Goal: Task Accomplishment & Management: Complete application form

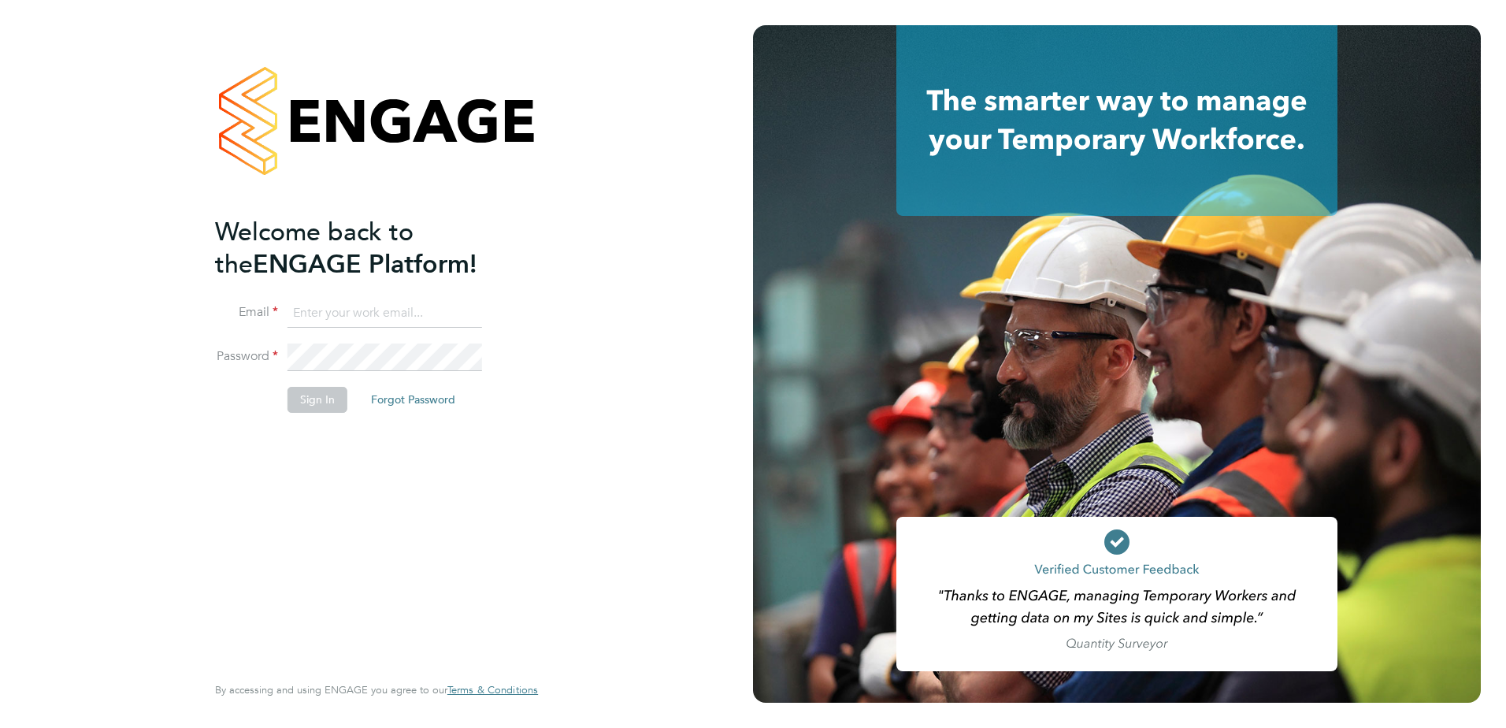
click at [367, 315] on input at bounding box center [384, 313] width 195 height 28
type input "[EMAIL_ADDRESS][DOMAIN_NAME]"
click at [413, 399] on button "Forgot Password" at bounding box center [412, 399] width 109 height 25
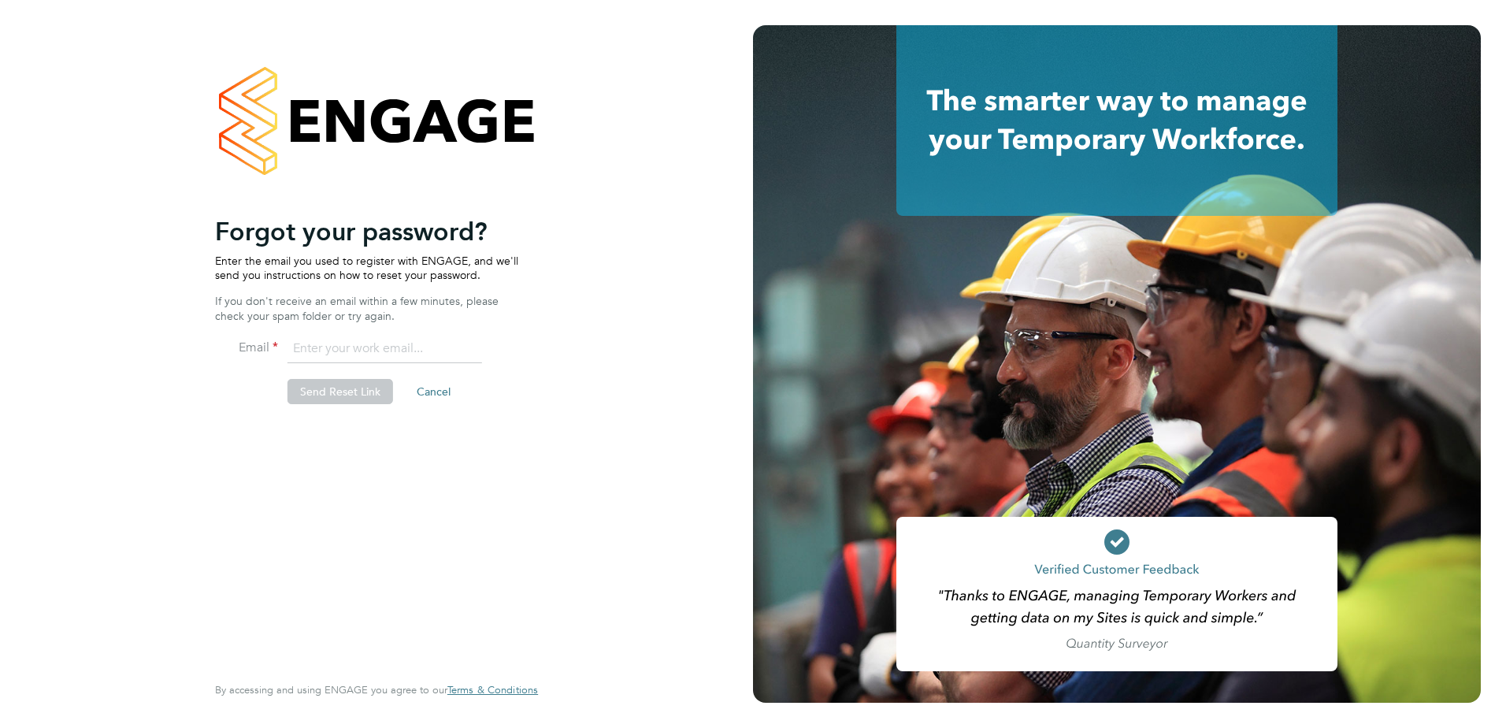
click at [345, 361] on input "email" at bounding box center [384, 349] width 195 height 28
type input "[EMAIL_ADDRESS][DOMAIN_NAME]"
click at [347, 406] on li "Send Reset Link Cancel" at bounding box center [368, 399] width 307 height 41
click at [351, 395] on button "Send Reset Link" at bounding box center [340, 391] width 106 height 25
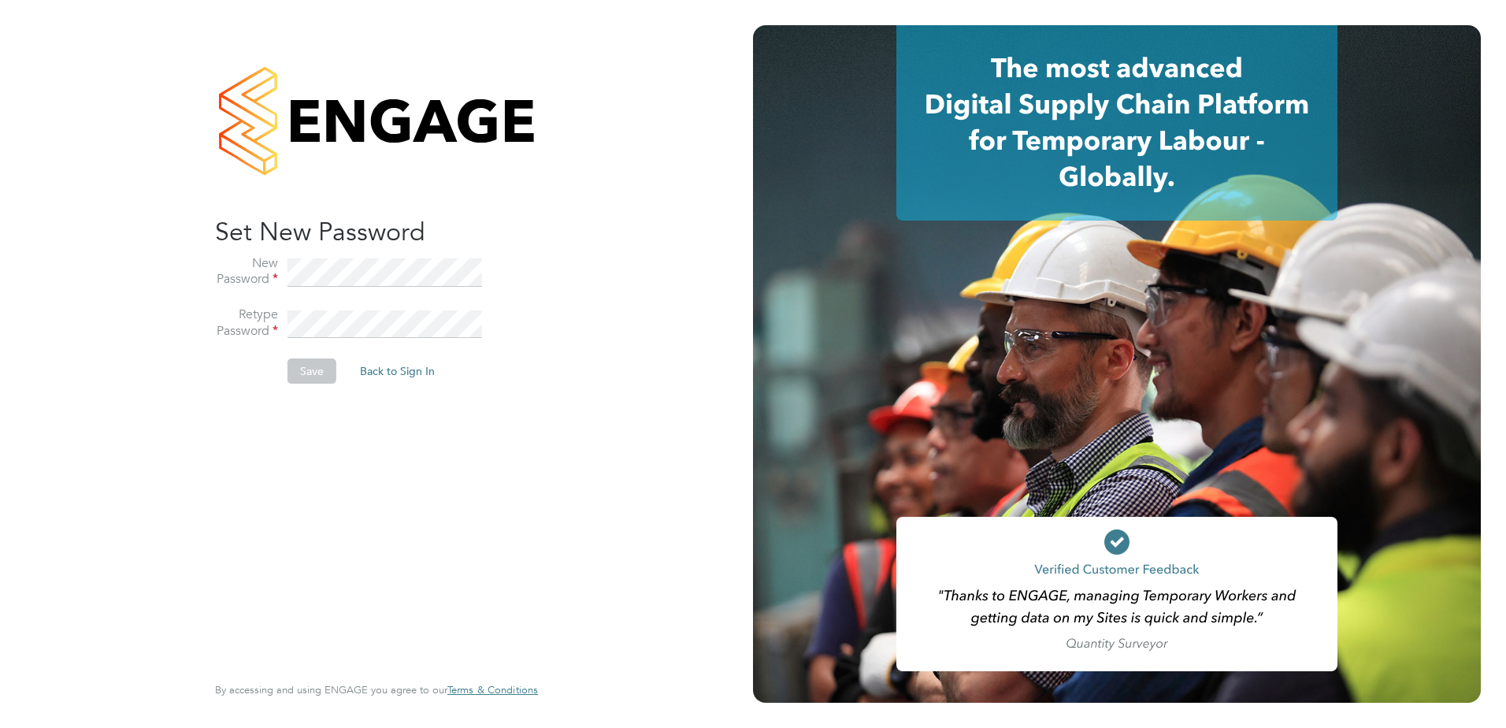
click at [373, 307] on li "Retype Password" at bounding box center [368, 332] width 307 height 52
click at [317, 365] on button "Save" at bounding box center [311, 370] width 49 height 25
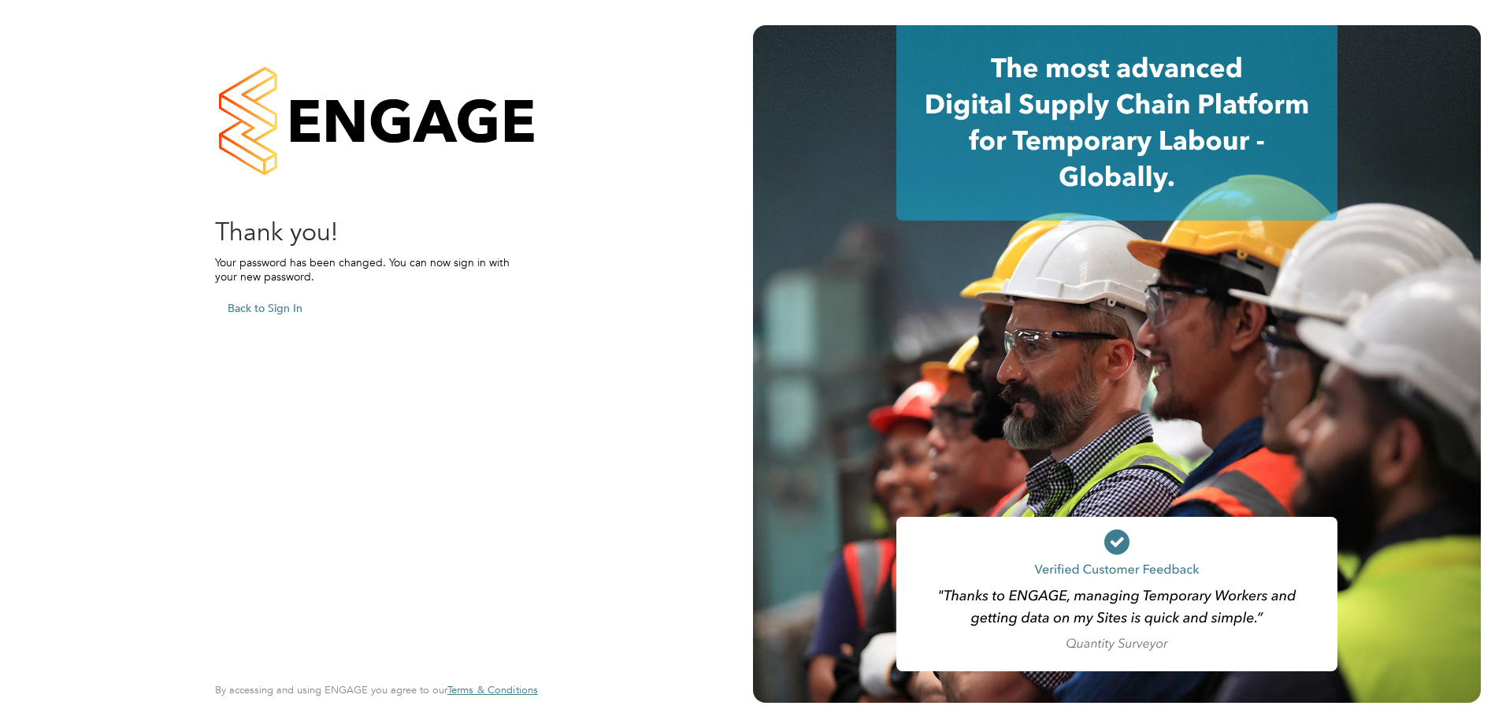
click at [264, 302] on button "Back to Sign In" at bounding box center [265, 307] width 100 height 25
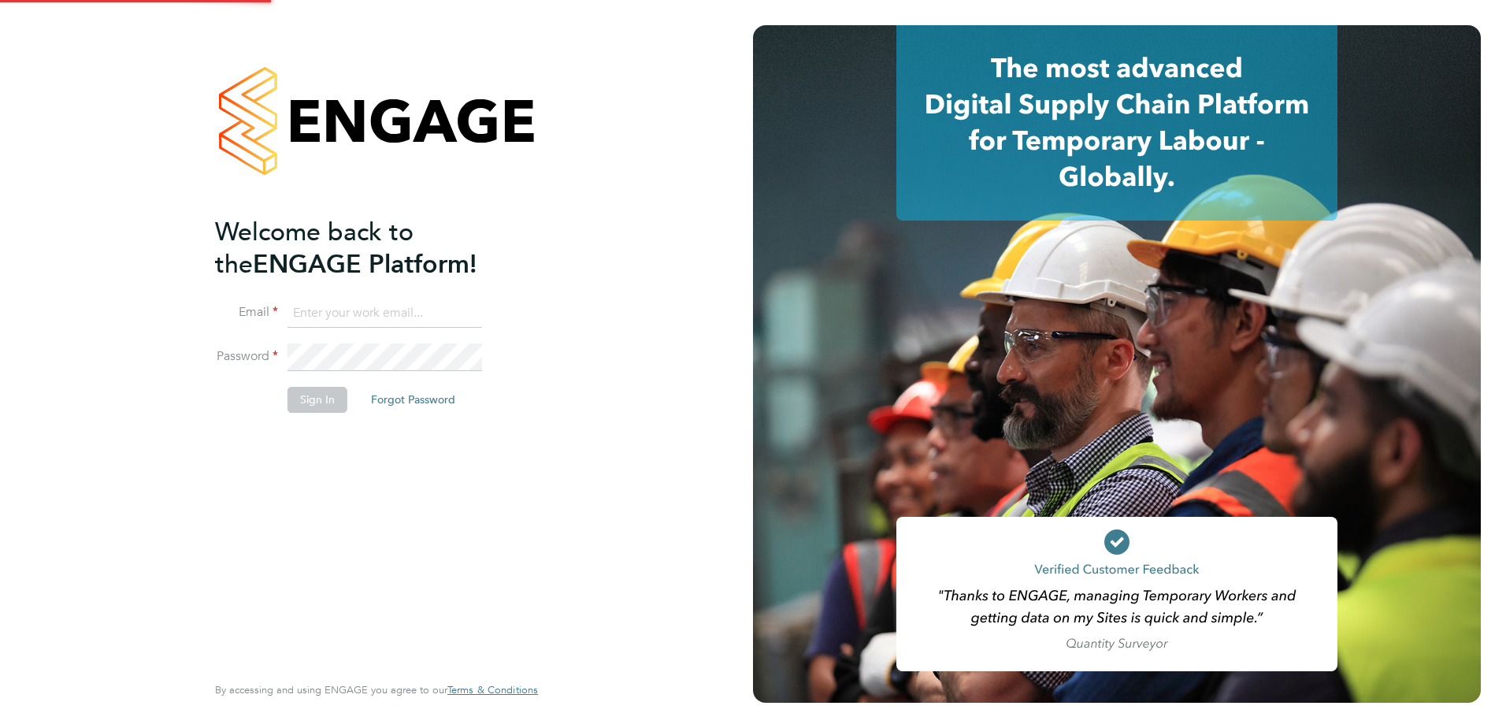
click at [339, 309] on input at bounding box center [384, 313] width 195 height 28
type input "poppy.nightingale@apleona.com"
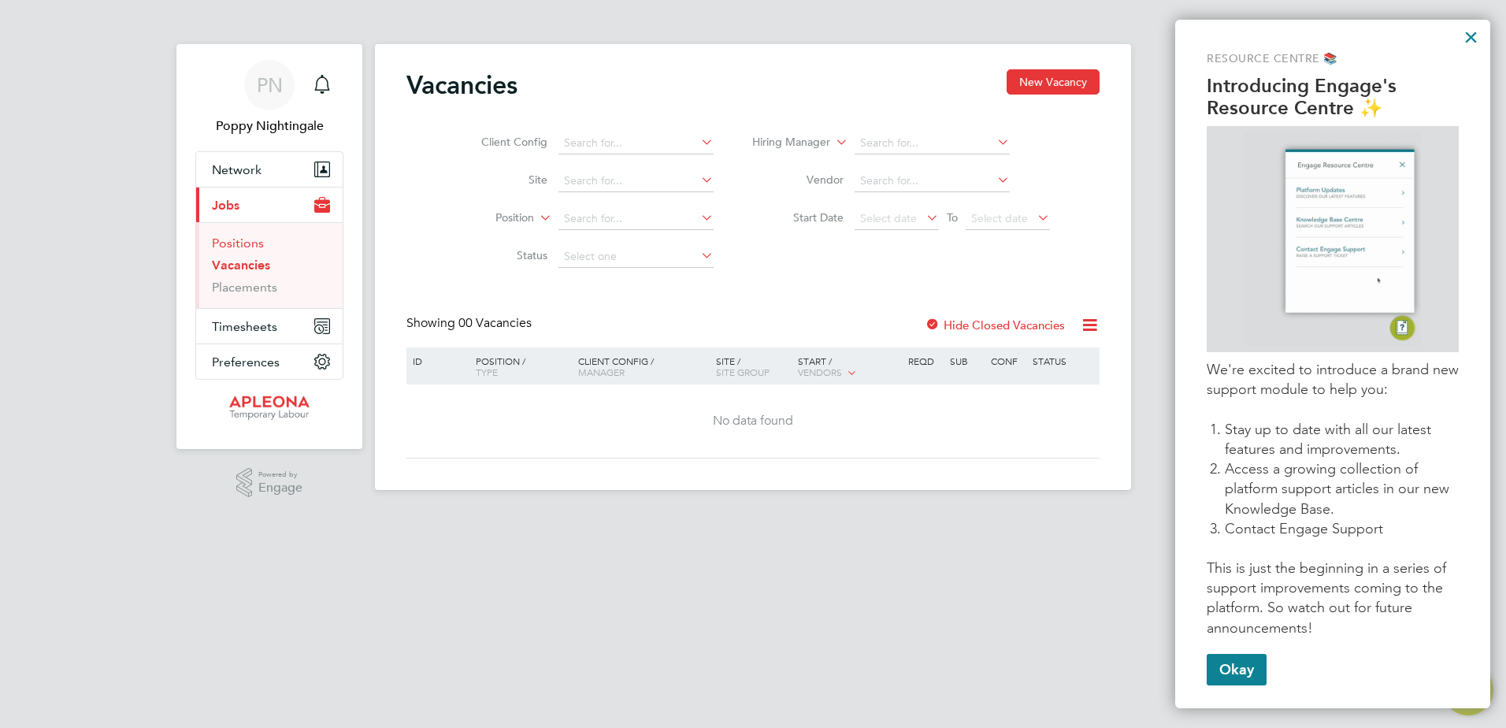
drag, startPoint x: 243, startPoint y: 245, endPoint x: 253, endPoint y: 245, distance: 9.5
click at [245, 244] on link "Positions" at bounding box center [238, 242] width 52 height 15
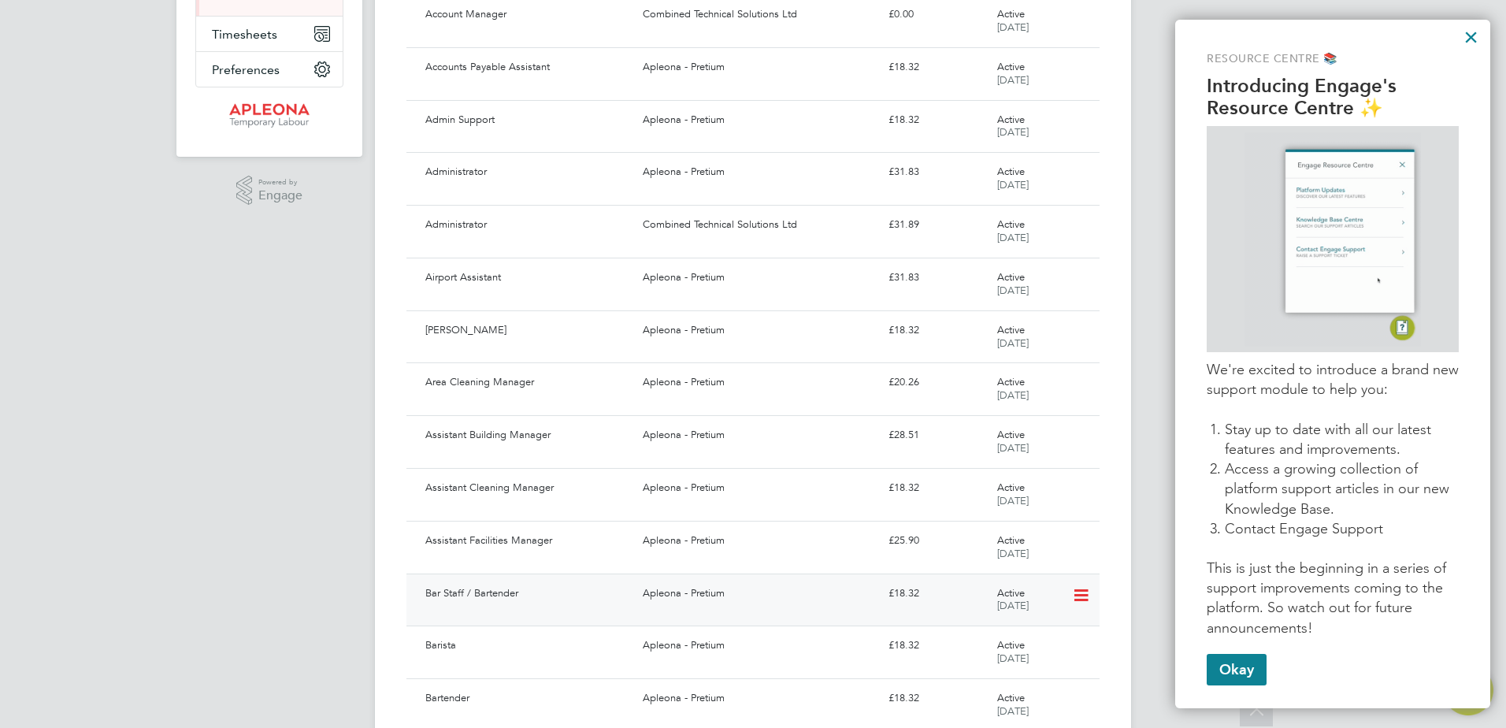
scroll to position [315, 0]
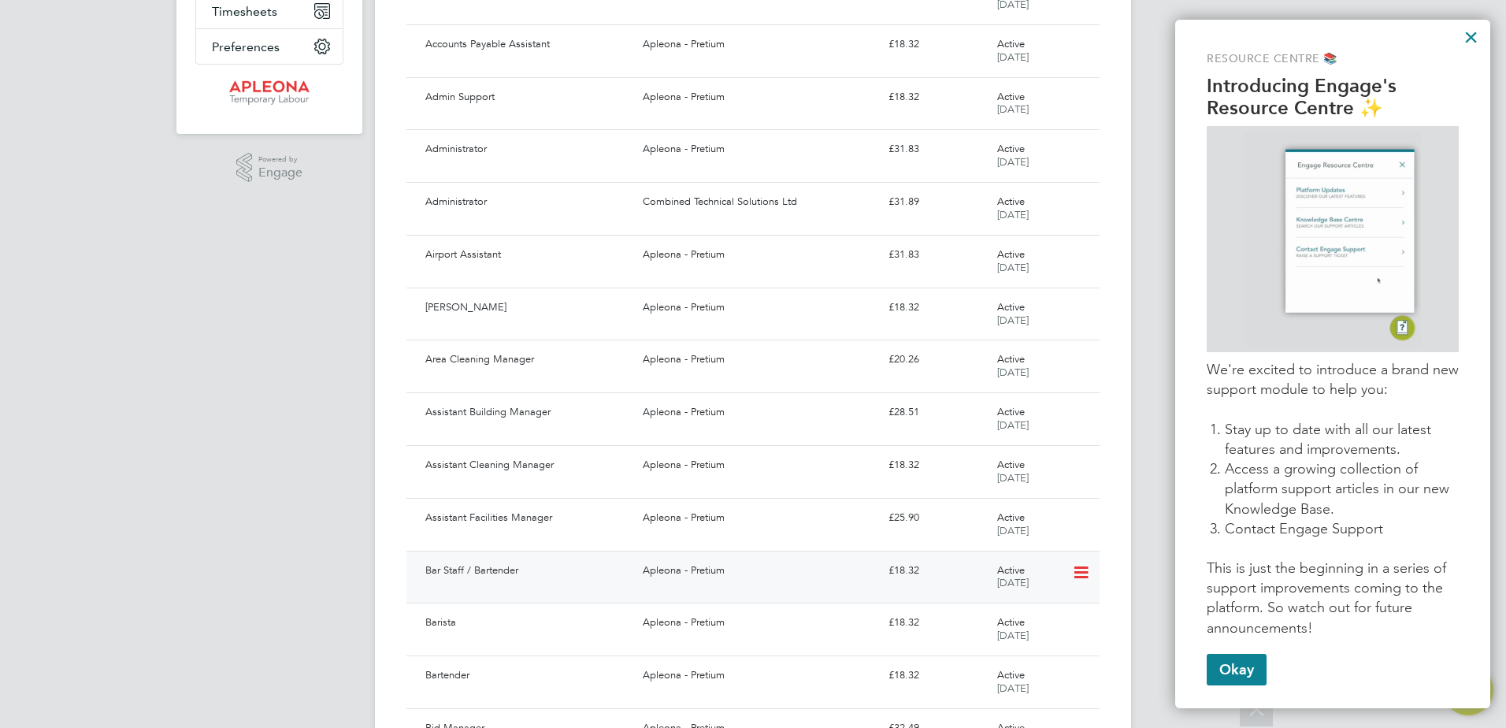
drag, startPoint x: 530, startPoint y: 587, endPoint x: 408, endPoint y: 584, distance: 122.1
click at [408, 584] on div "Bar Staff / Bartender Apleona - Pretium £18.32 Active [DATE]" at bounding box center [752, 577] width 693 height 53
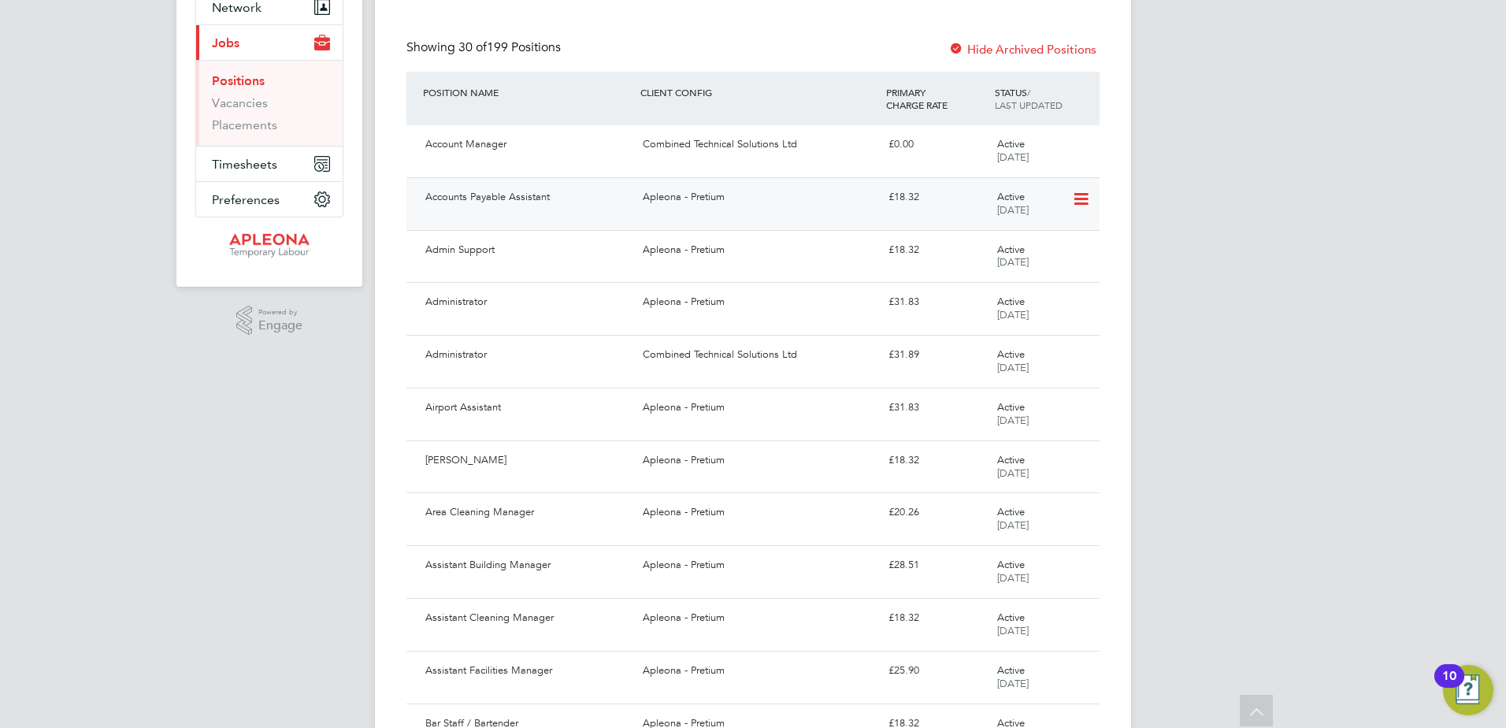
scroll to position [0, 0]
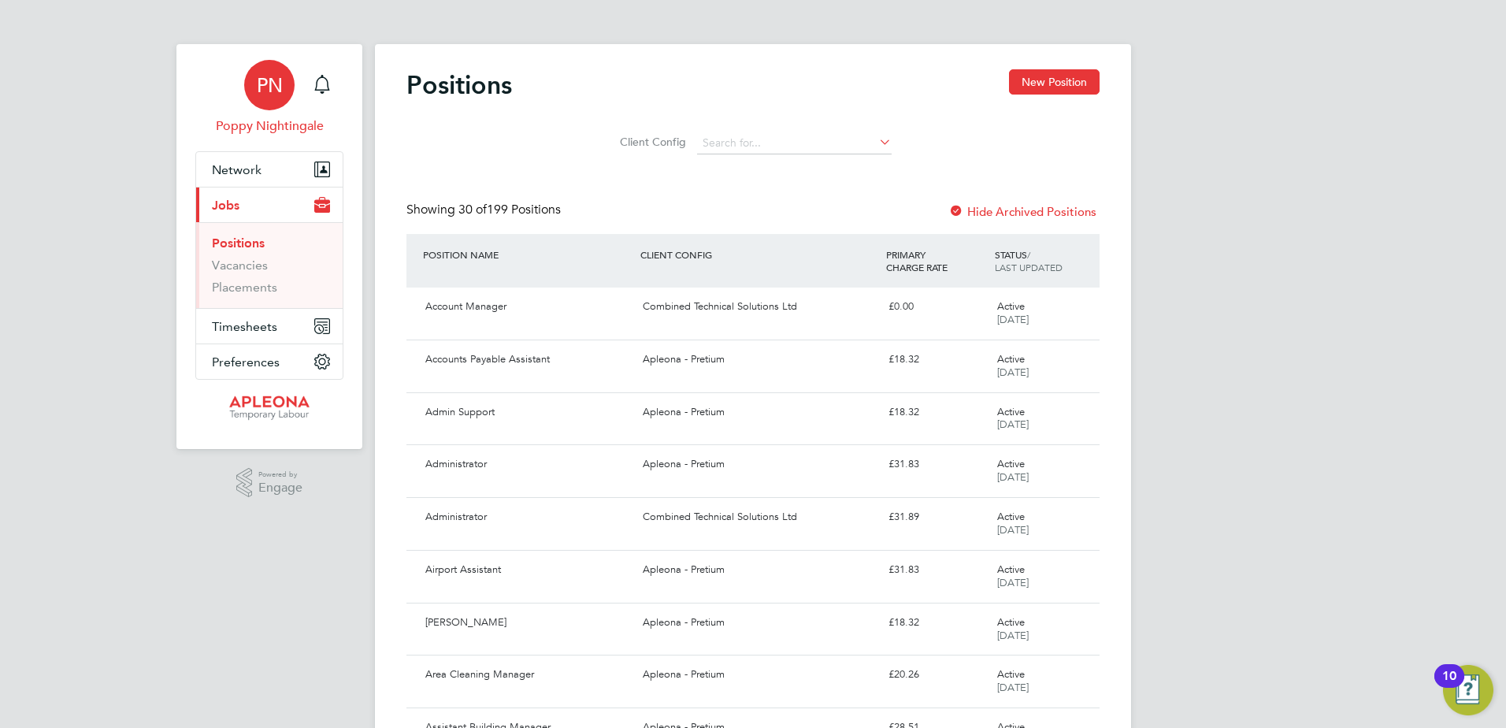
click at [261, 127] on span "Poppy Nightingale" at bounding box center [269, 126] width 148 height 19
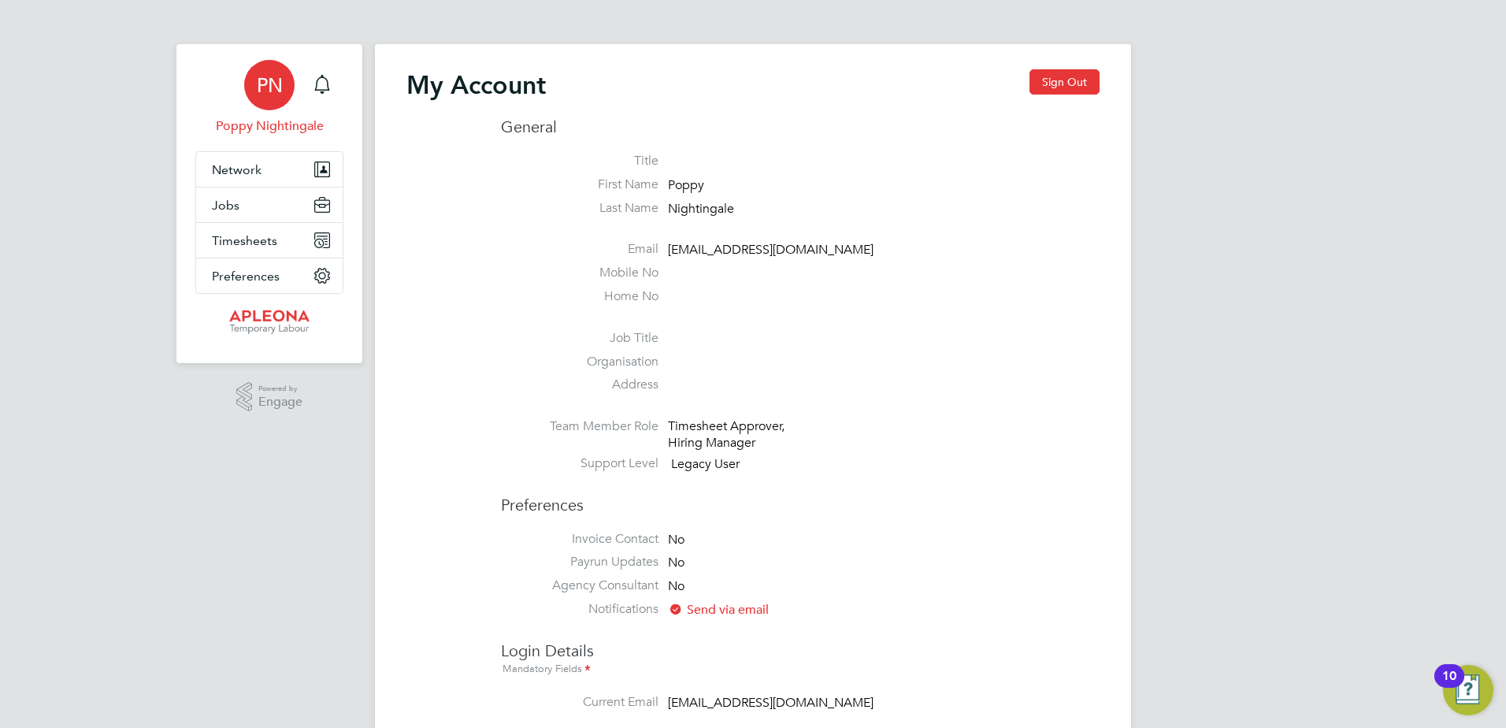
click at [434, 175] on div "My Account Sign Out General Title First Name Poppy Last Name Nightingale Email …" at bounding box center [752, 698] width 693 height 1259
drag, startPoint x: 238, startPoint y: 206, endPoint x: 580, endPoint y: 229, distance: 342.6
click at [239, 206] on button "Jobs" at bounding box center [269, 204] width 146 height 35
click at [324, 210] on icon "Main navigation" at bounding box center [322, 208] width 14 height 8
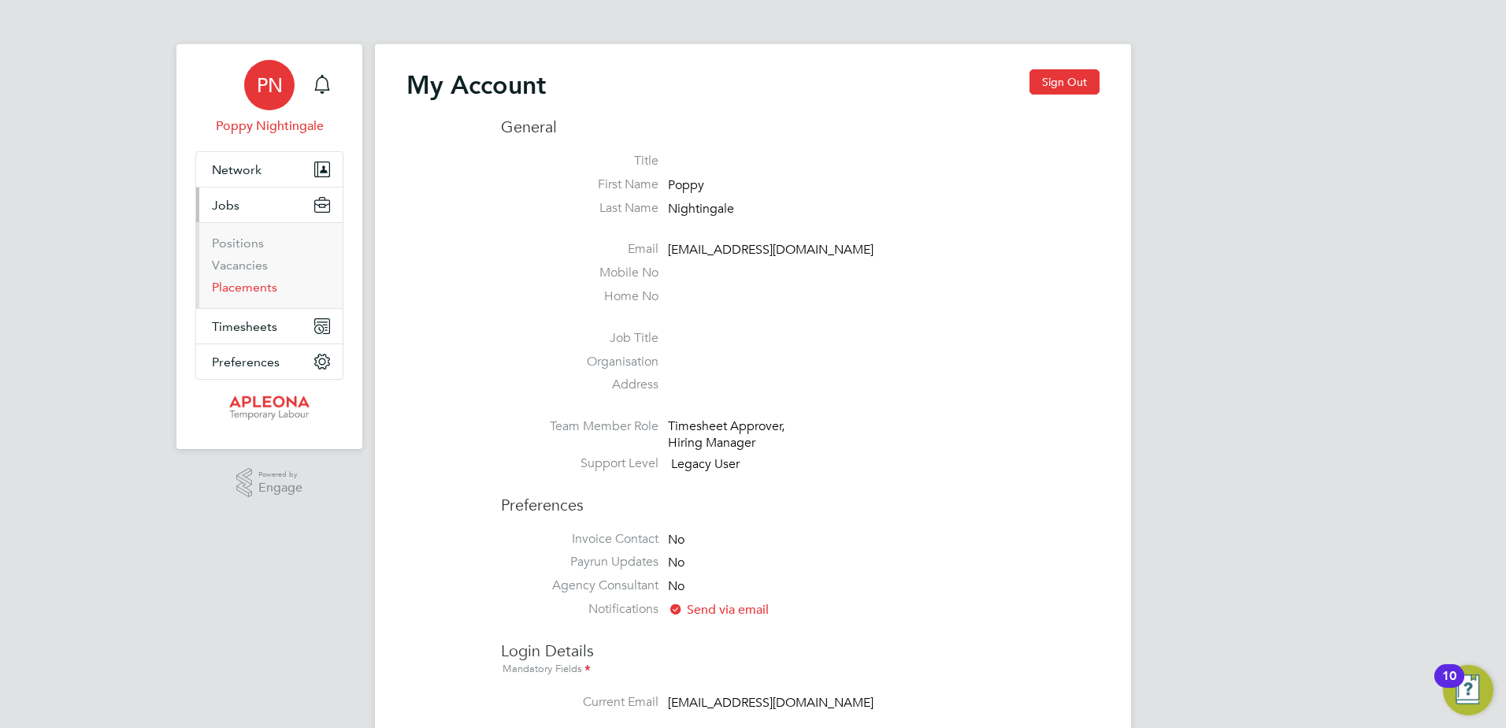
click at [272, 281] on link "Placements" at bounding box center [244, 287] width 65 height 15
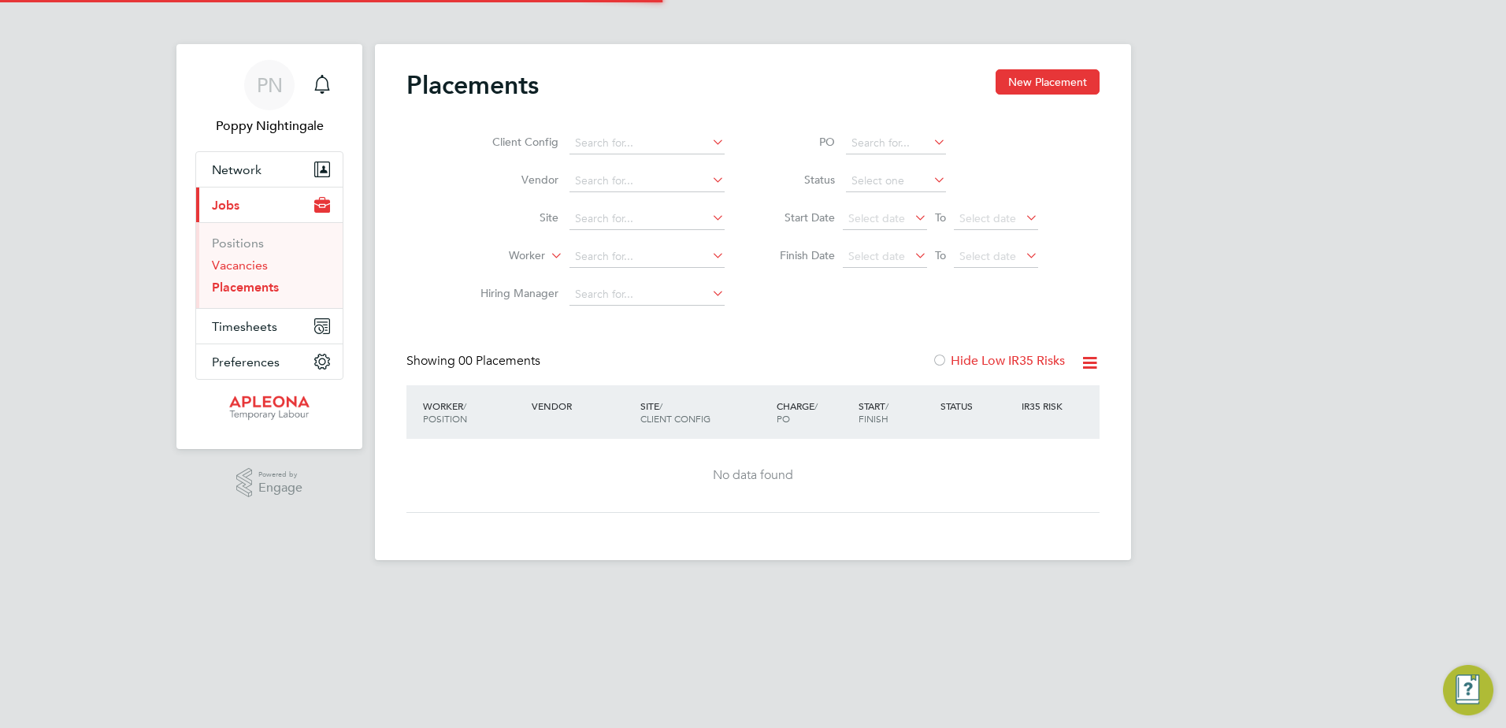
click at [260, 269] on link "Vacancies" at bounding box center [240, 265] width 56 height 15
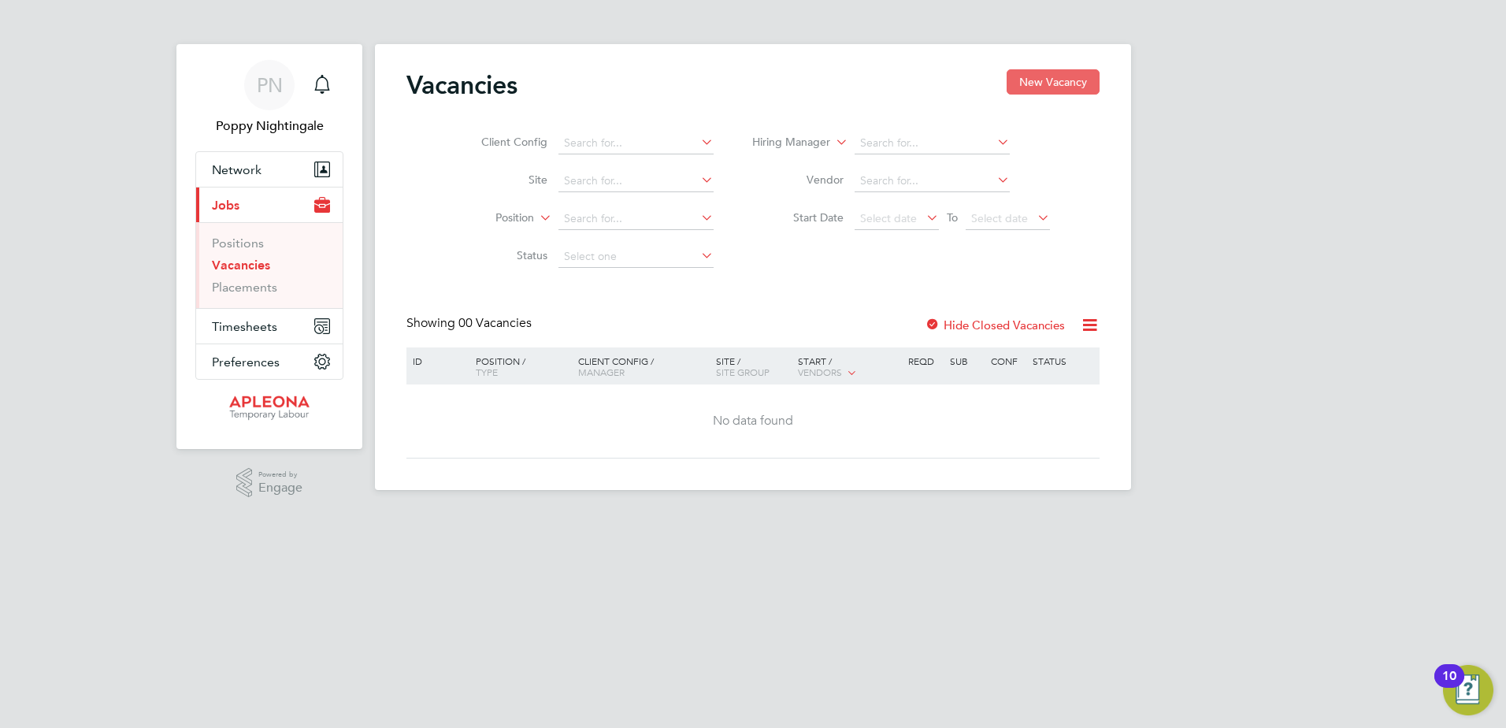
click at [1087, 93] on button "New Vacancy" at bounding box center [1053, 81] width 93 height 25
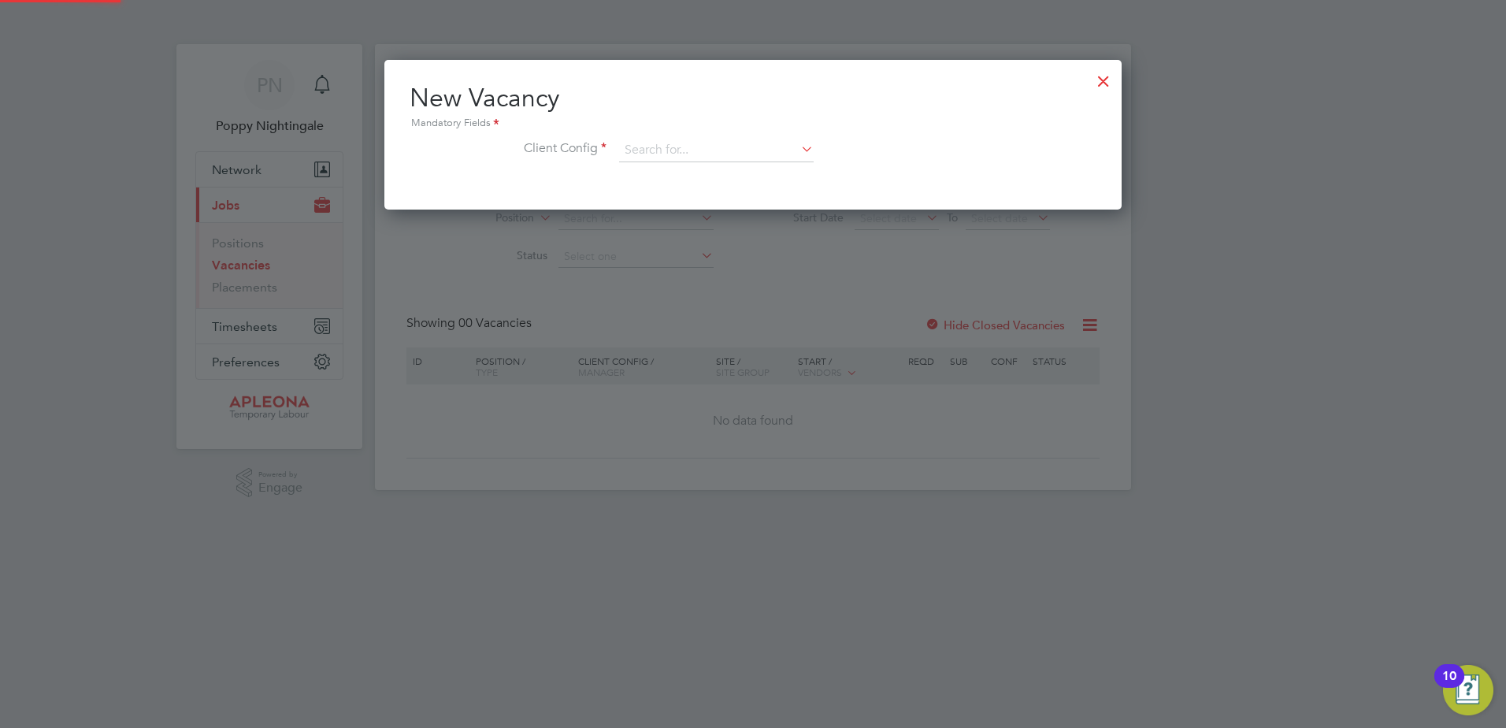
scroll to position [150, 738]
click at [693, 162] on li "Client Config" at bounding box center [753, 158] width 687 height 39
click at [695, 160] on input at bounding box center [716, 151] width 195 height 24
click at [762, 195] on li "Combined Technical Solutions Ltd" at bounding box center [716, 194] width 196 height 21
type input "Combined Technical Solutions Ltd"
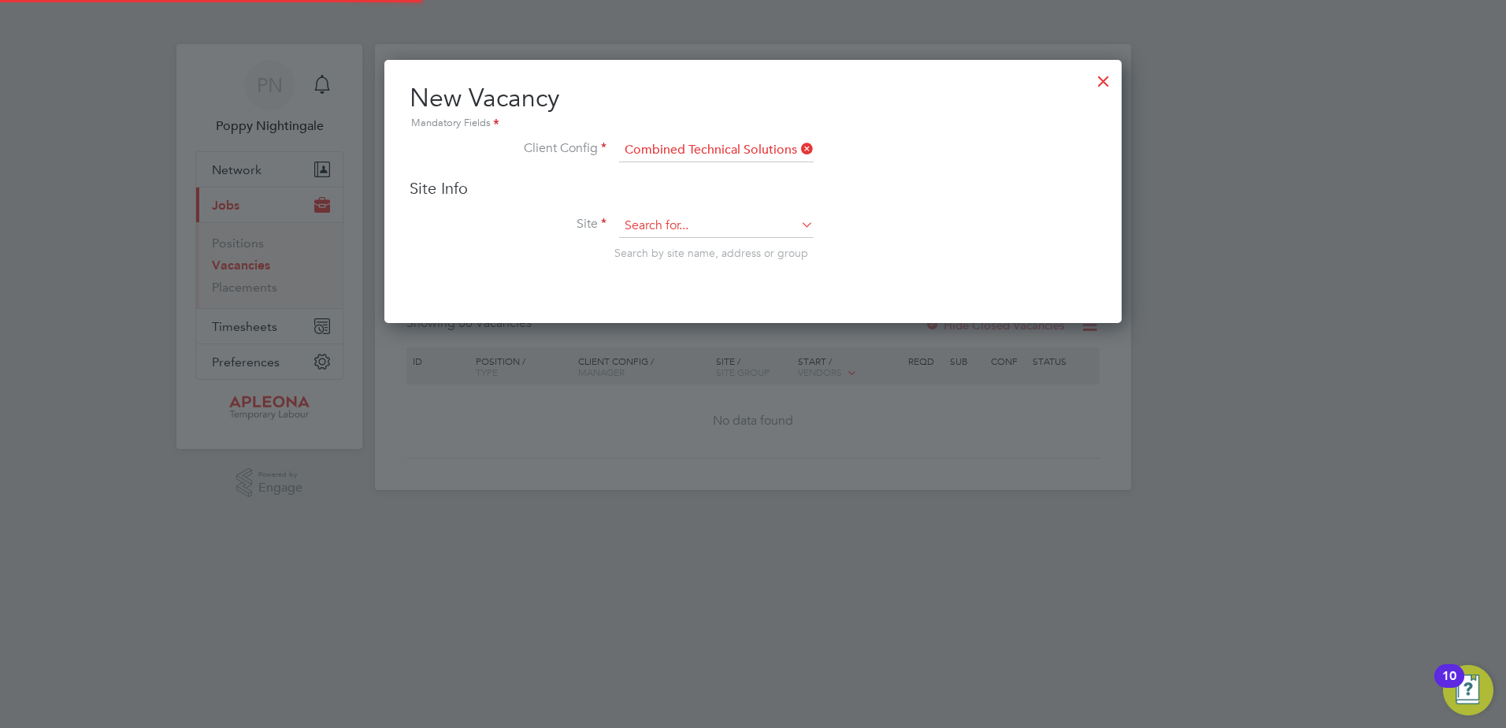
scroll to position [264, 738]
click at [723, 223] on input at bounding box center [716, 226] width 195 height 24
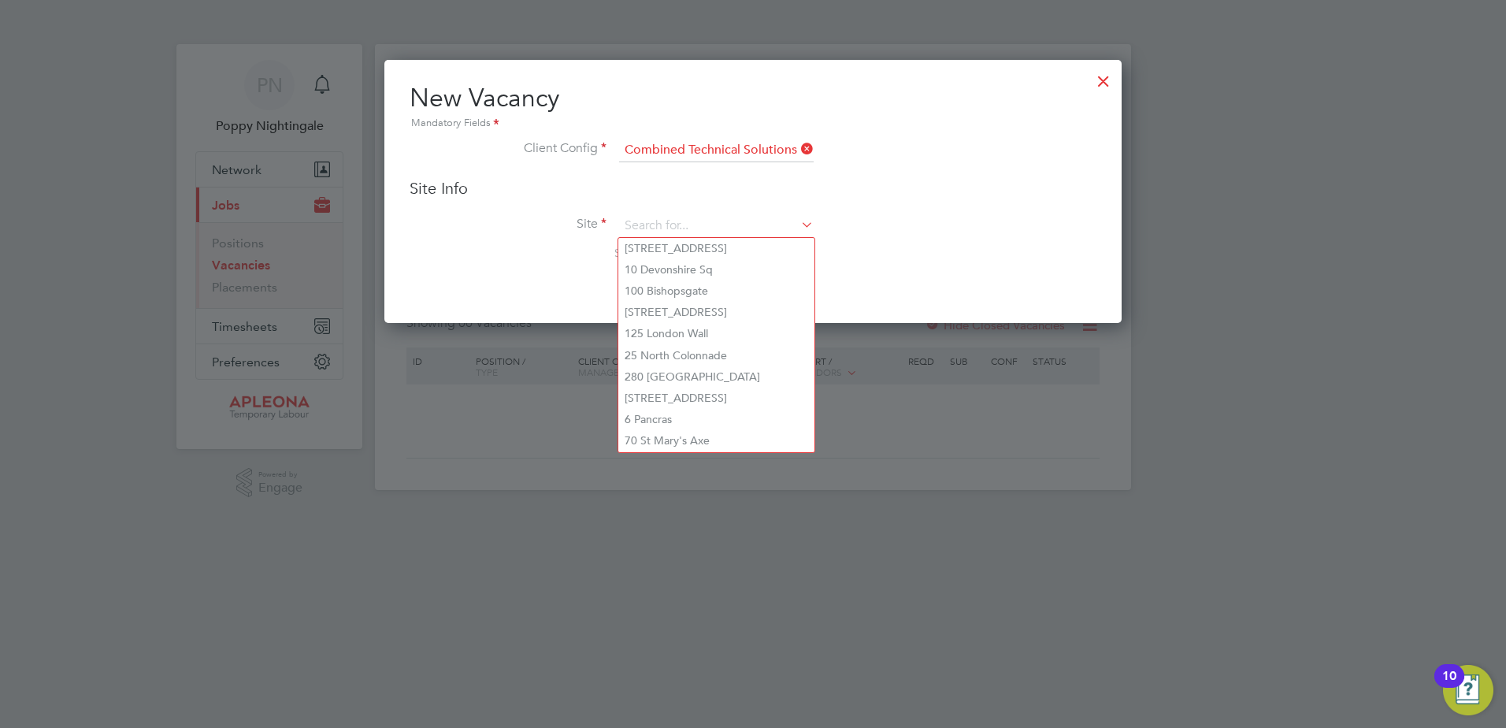
click at [724, 174] on li "Client Config Combined Technical Solutions Ltd" at bounding box center [753, 158] width 687 height 39
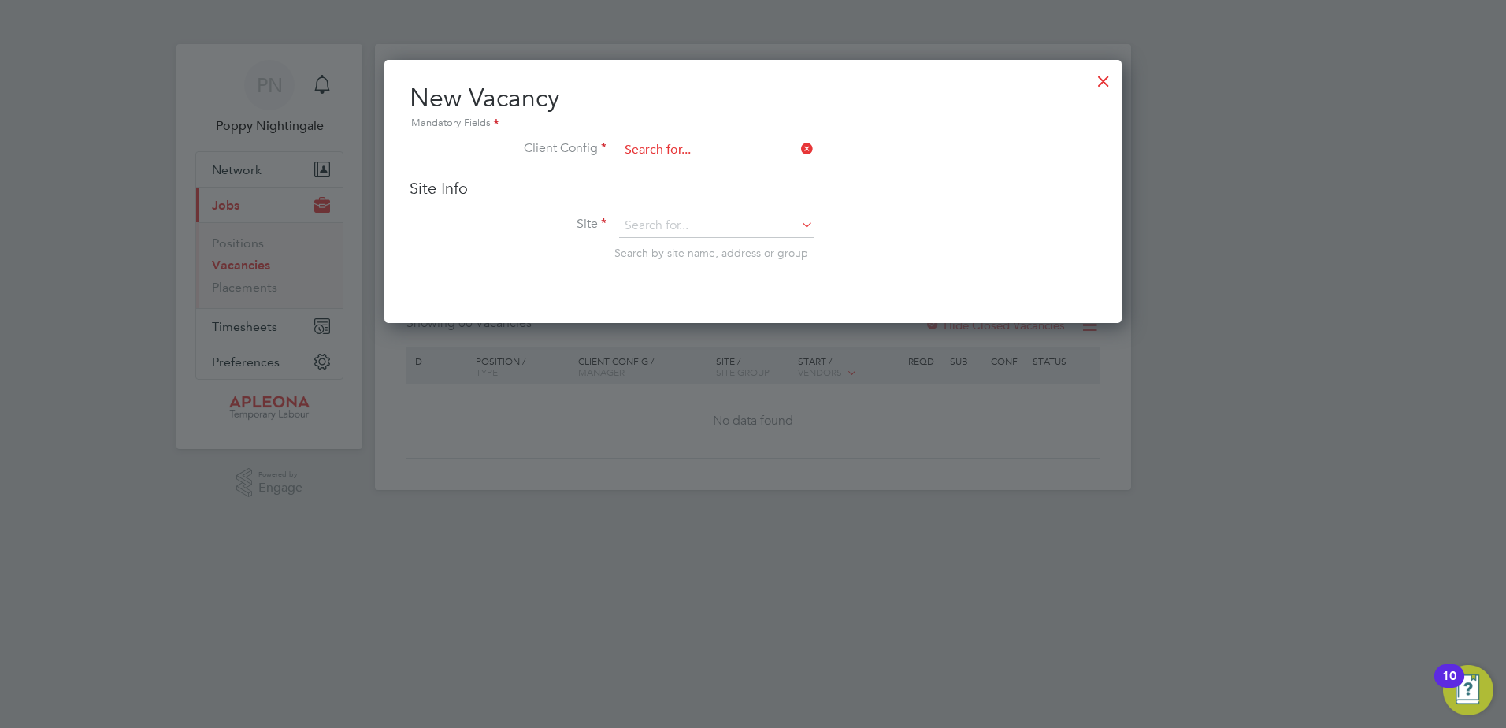
click at [759, 149] on input at bounding box center [716, 151] width 195 height 24
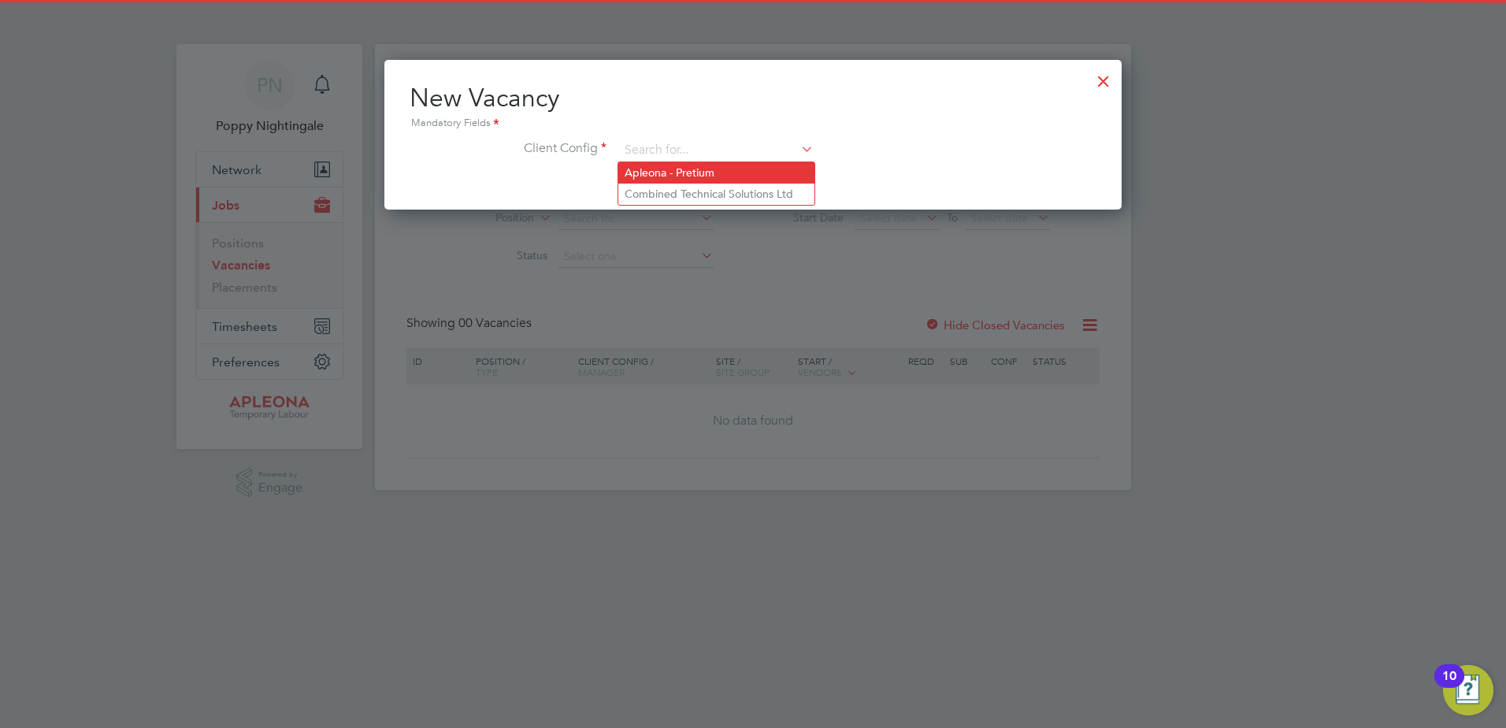
click at [711, 173] on li "Apleona - Pretium" at bounding box center [716, 172] width 196 height 21
type input "Apleona - Pretium"
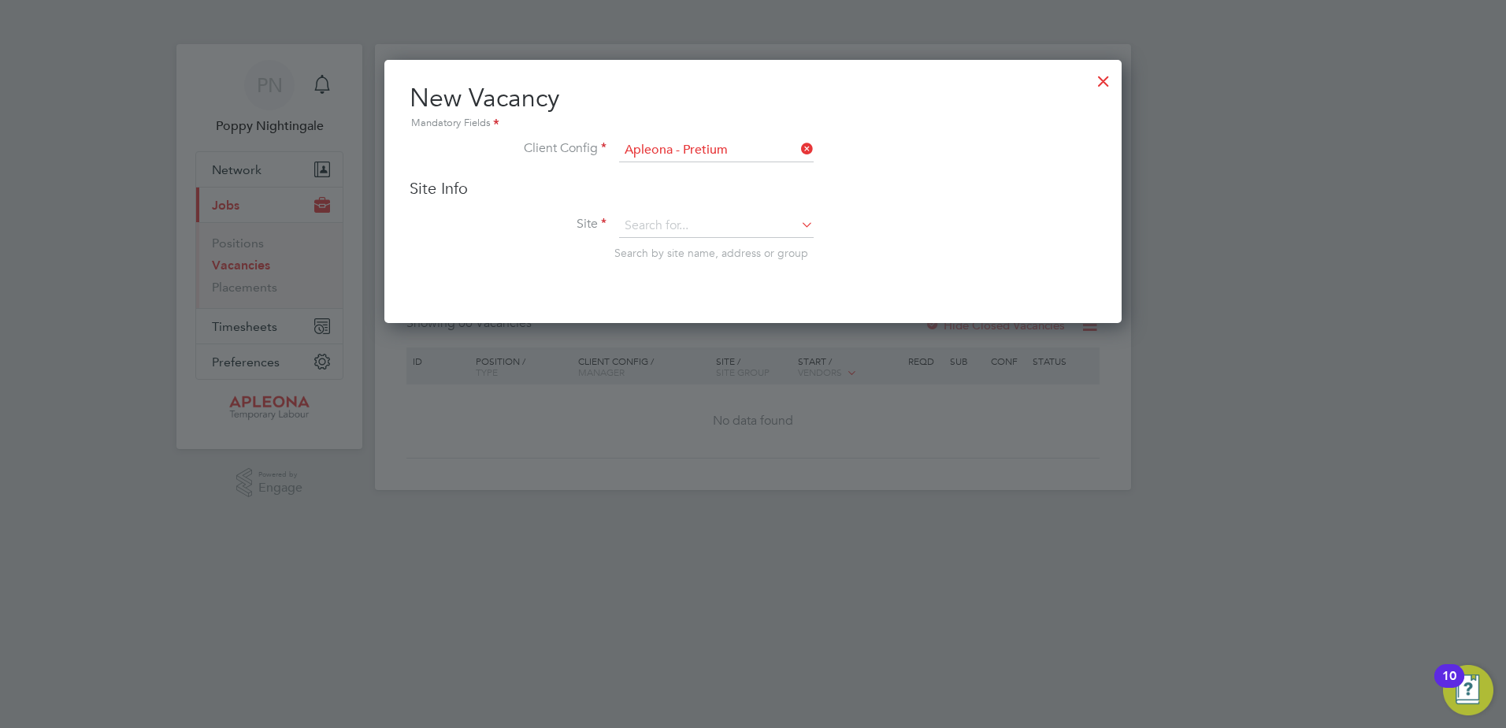
click at [774, 201] on div "Site Info Site Search by site name, address or group" at bounding box center [753, 234] width 687 height 113
click at [777, 225] on input at bounding box center [716, 226] width 195 height 24
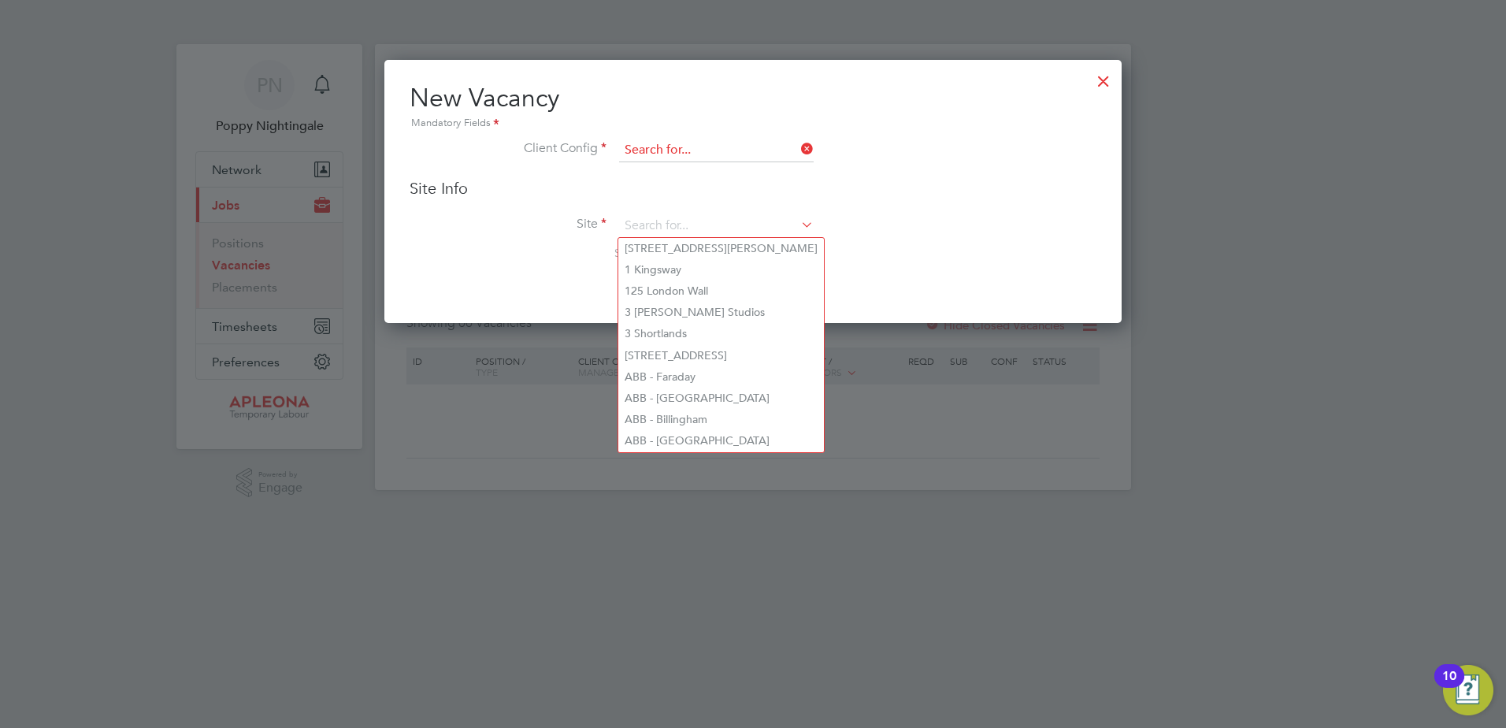
click at [724, 158] on input at bounding box center [716, 151] width 195 height 24
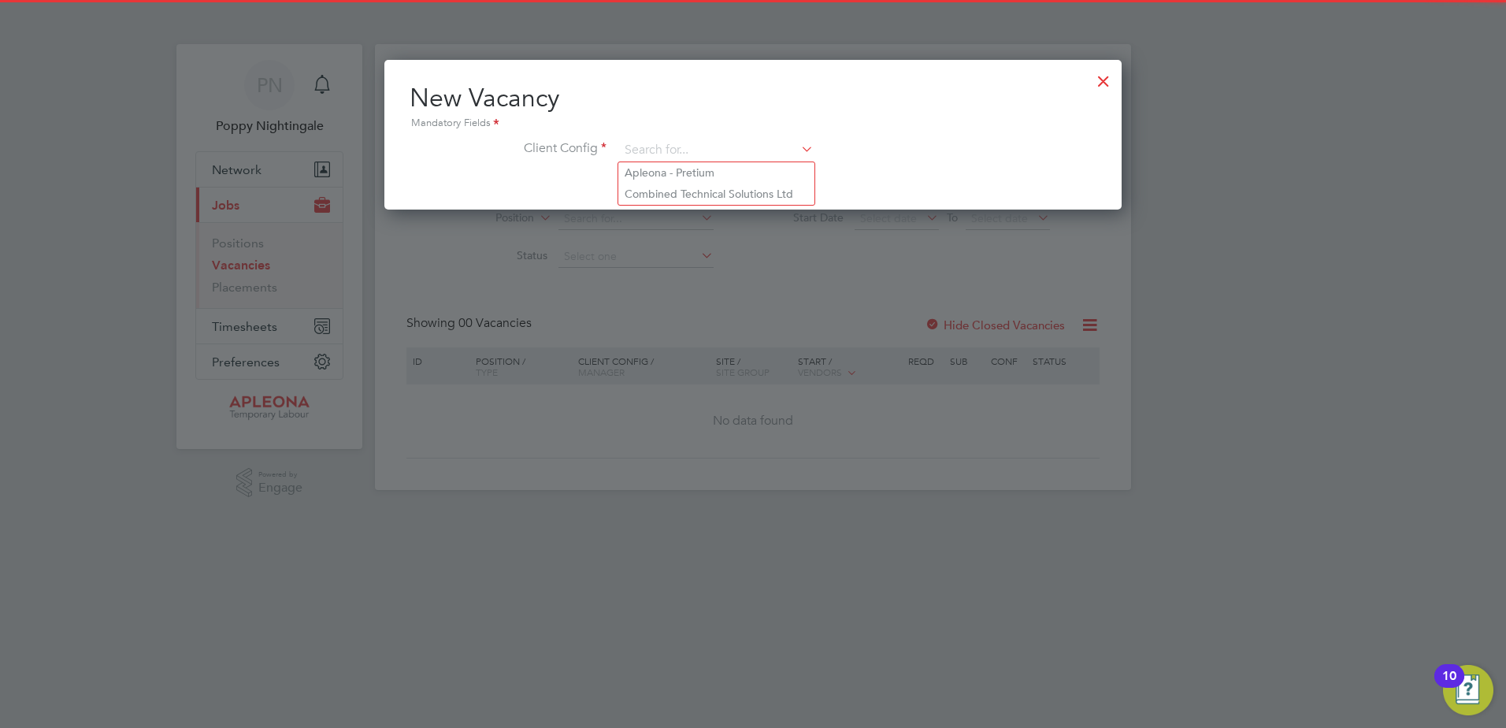
click at [798, 152] on icon at bounding box center [798, 149] width 0 height 22
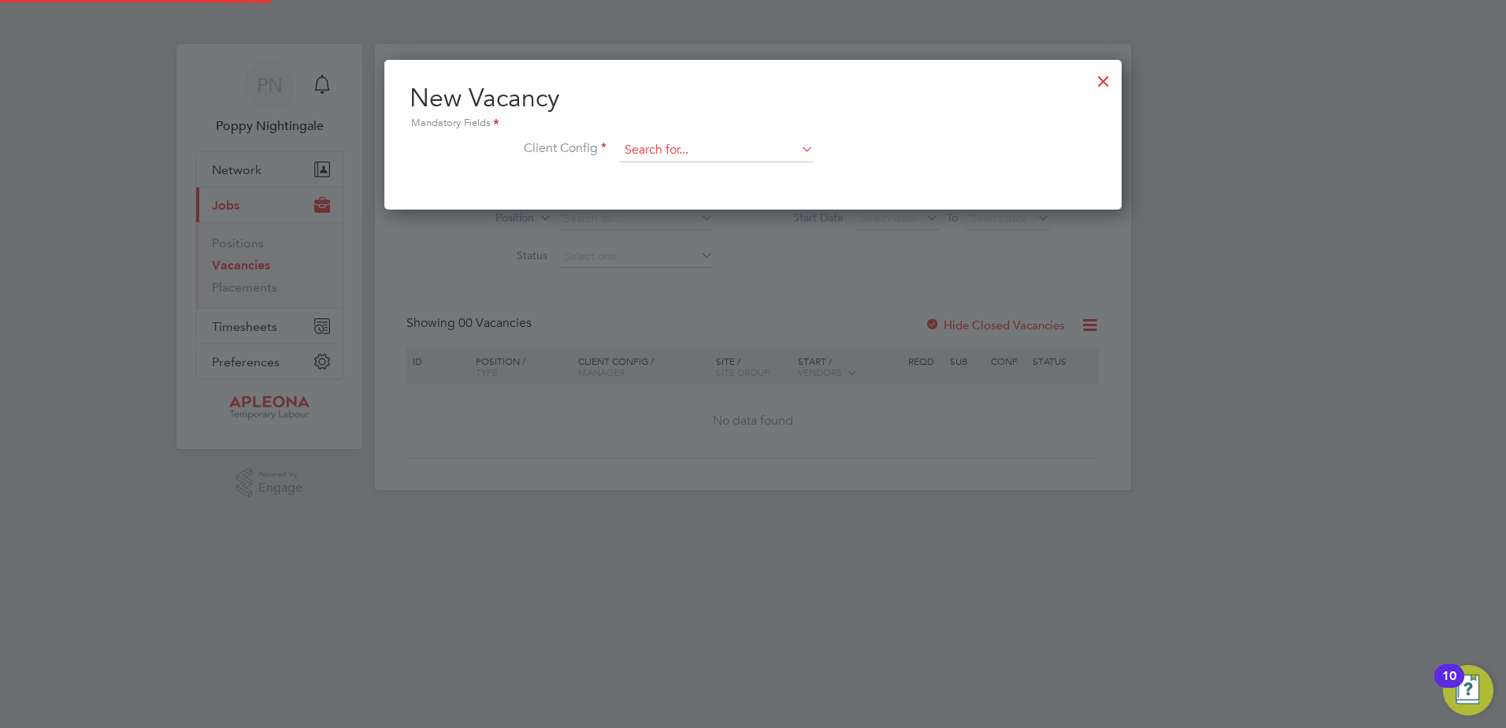
click at [755, 154] on input at bounding box center [716, 151] width 195 height 24
click at [672, 154] on input at bounding box center [716, 151] width 195 height 24
click at [798, 149] on icon at bounding box center [798, 149] width 0 height 22
click at [680, 204] on ul "Apleona - Pretium Combined Technical Solutions Ltd" at bounding box center [716, 183] width 198 height 44
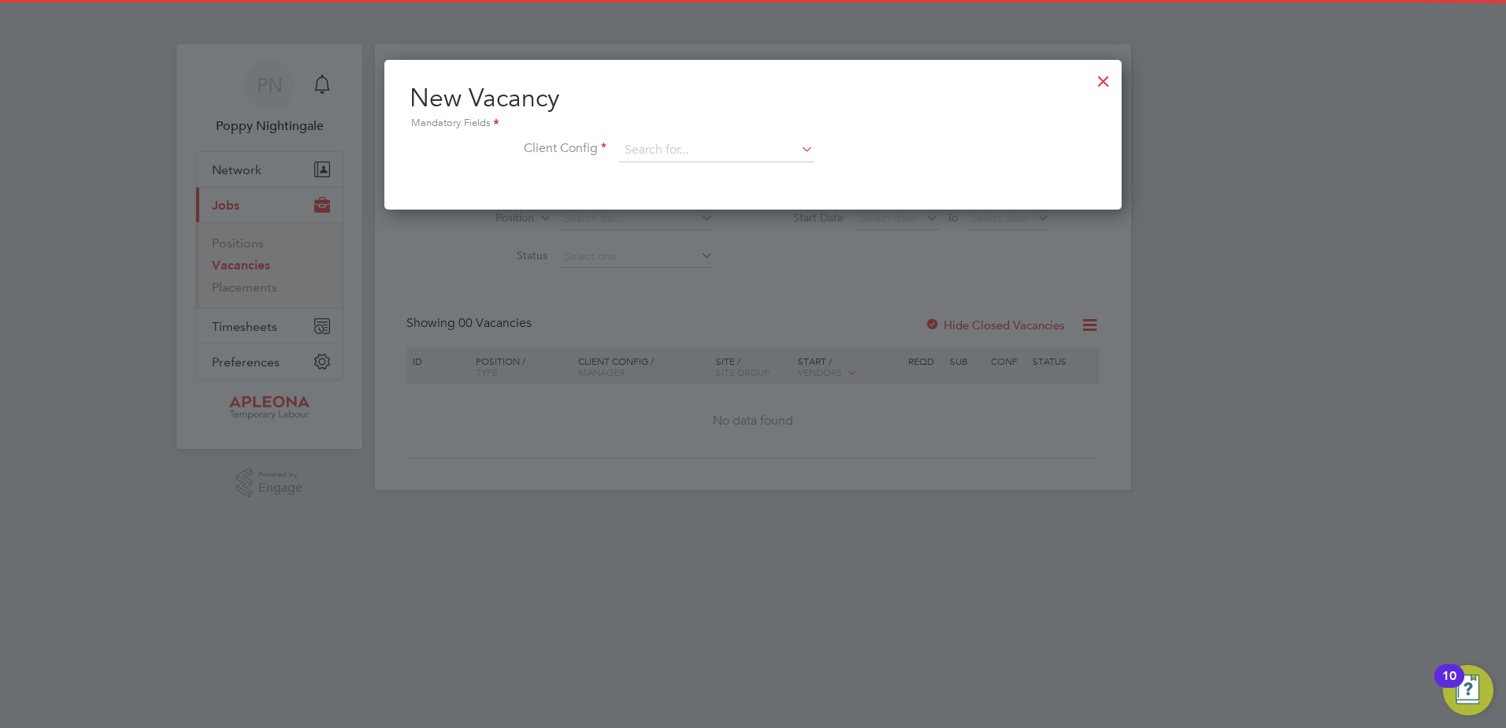
click at [689, 191] on div "New Vacancy Mandatory Fields Client Config" at bounding box center [752, 135] width 737 height 150
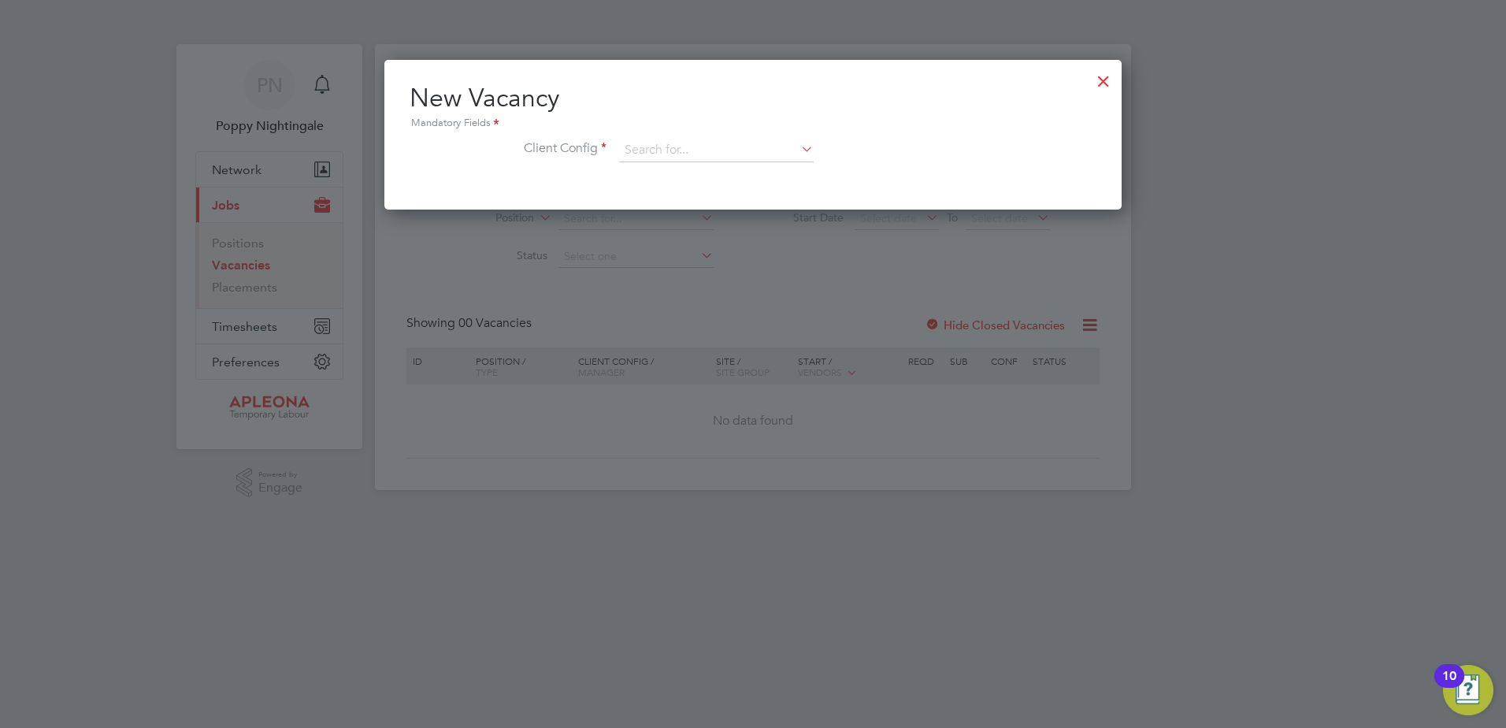
click at [798, 150] on icon at bounding box center [798, 149] width 0 height 22
click at [736, 194] on li "Combined Technical Solutions Ltd" at bounding box center [716, 194] width 196 height 21
type input "Combined Technical Solutions Ltd"
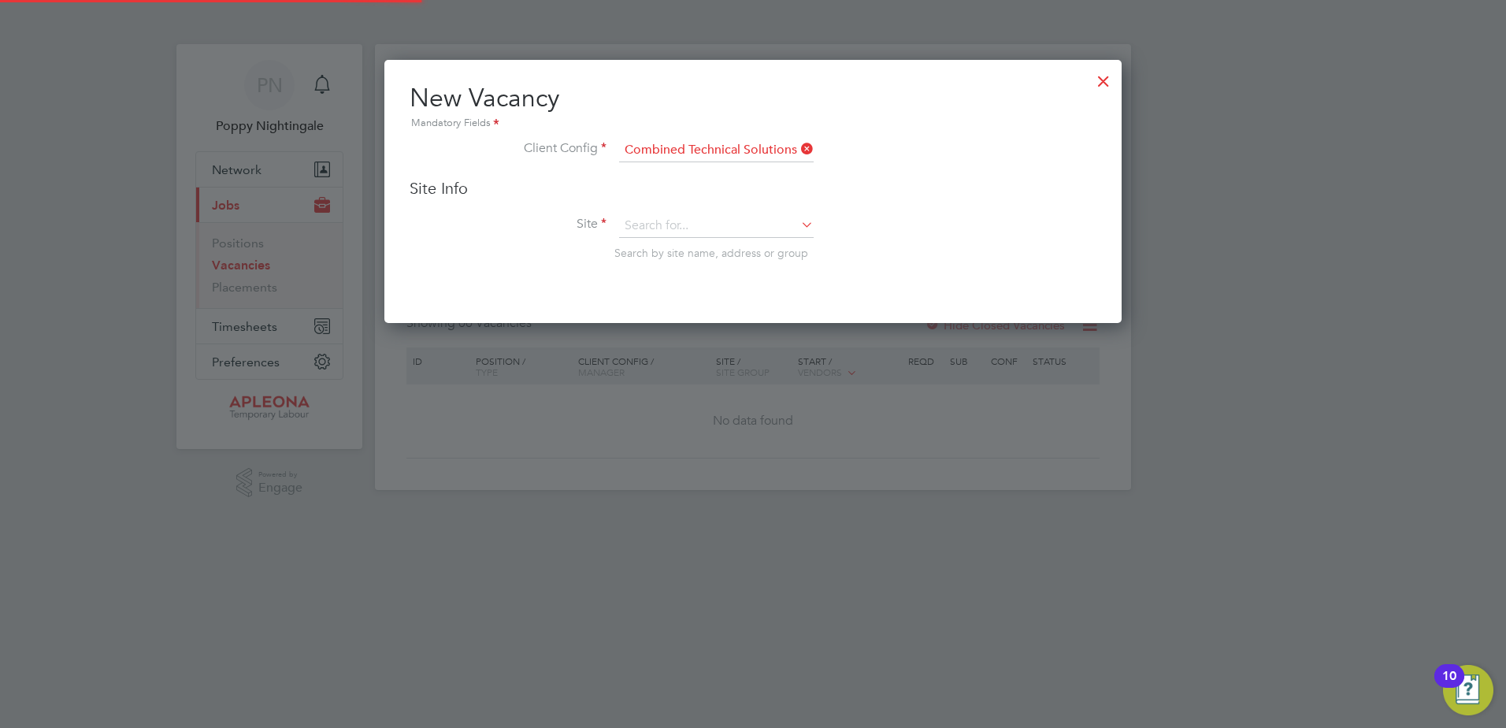
scroll to position [264, 738]
drag, startPoint x: 666, startPoint y: 223, endPoint x: 689, endPoint y: 223, distance: 22.8
click at [669, 222] on input at bounding box center [716, 226] width 195 height 24
type input "p"
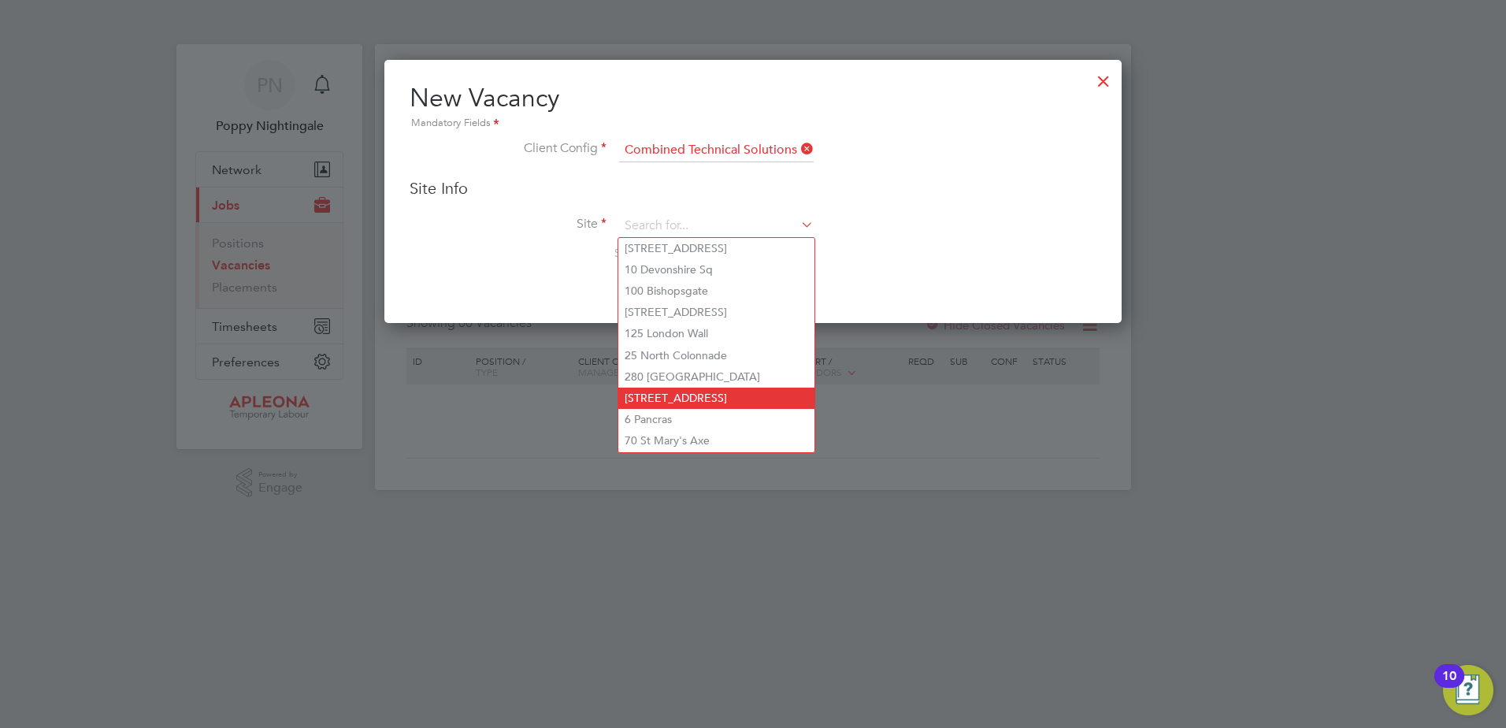
click at [715, 399] on li "5 Hanover Square" at bounding box center [716, 398] width 196 height 21
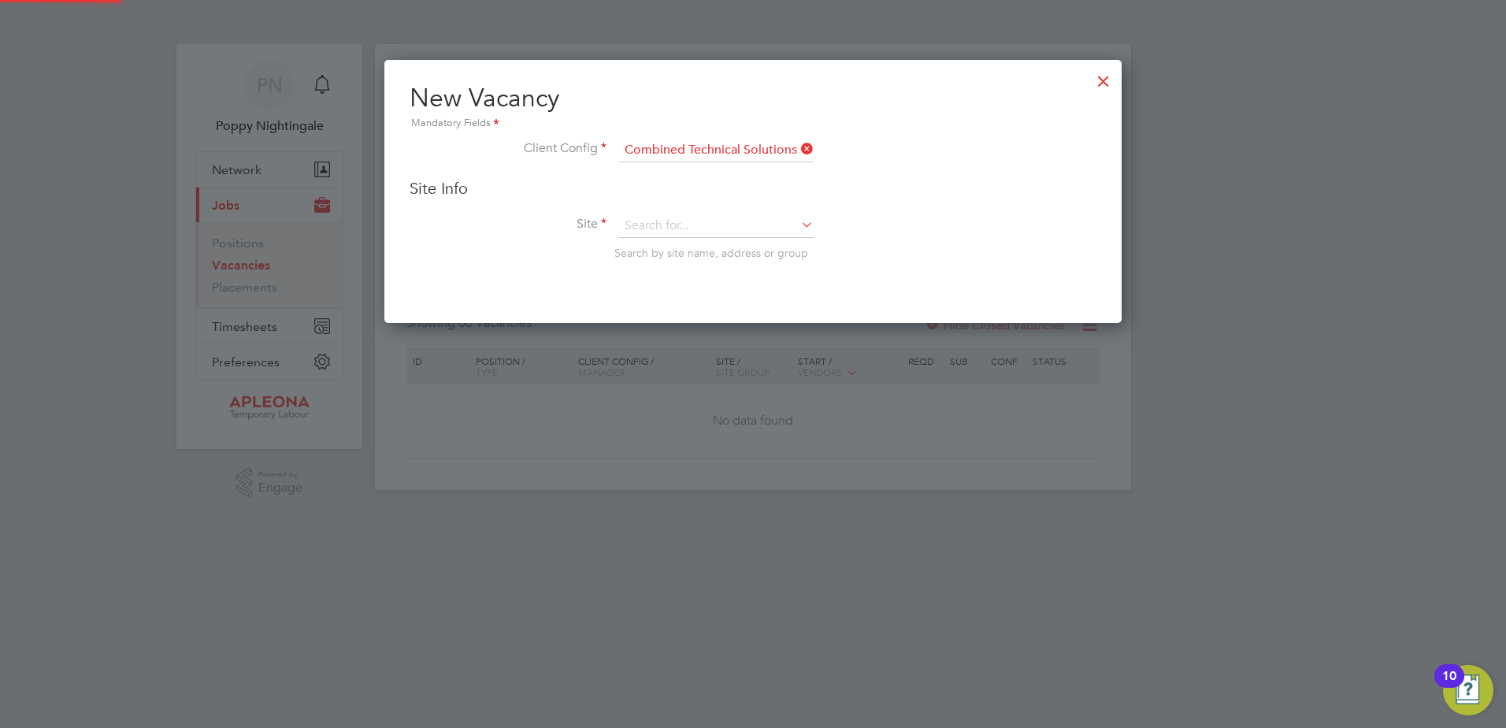
type input "5 Hanover Square"
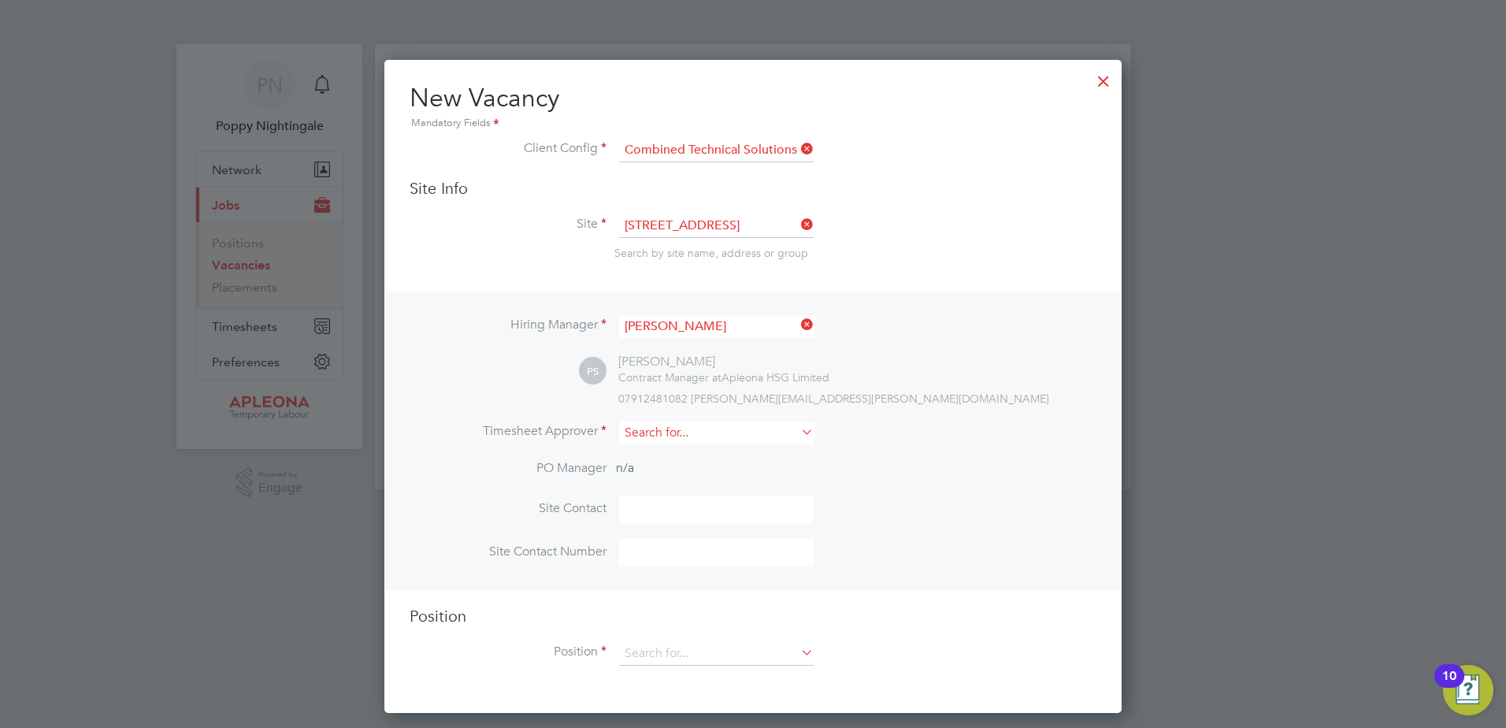
click at [660, 437] on input at bounding box center [716, 432] width 195 height 23
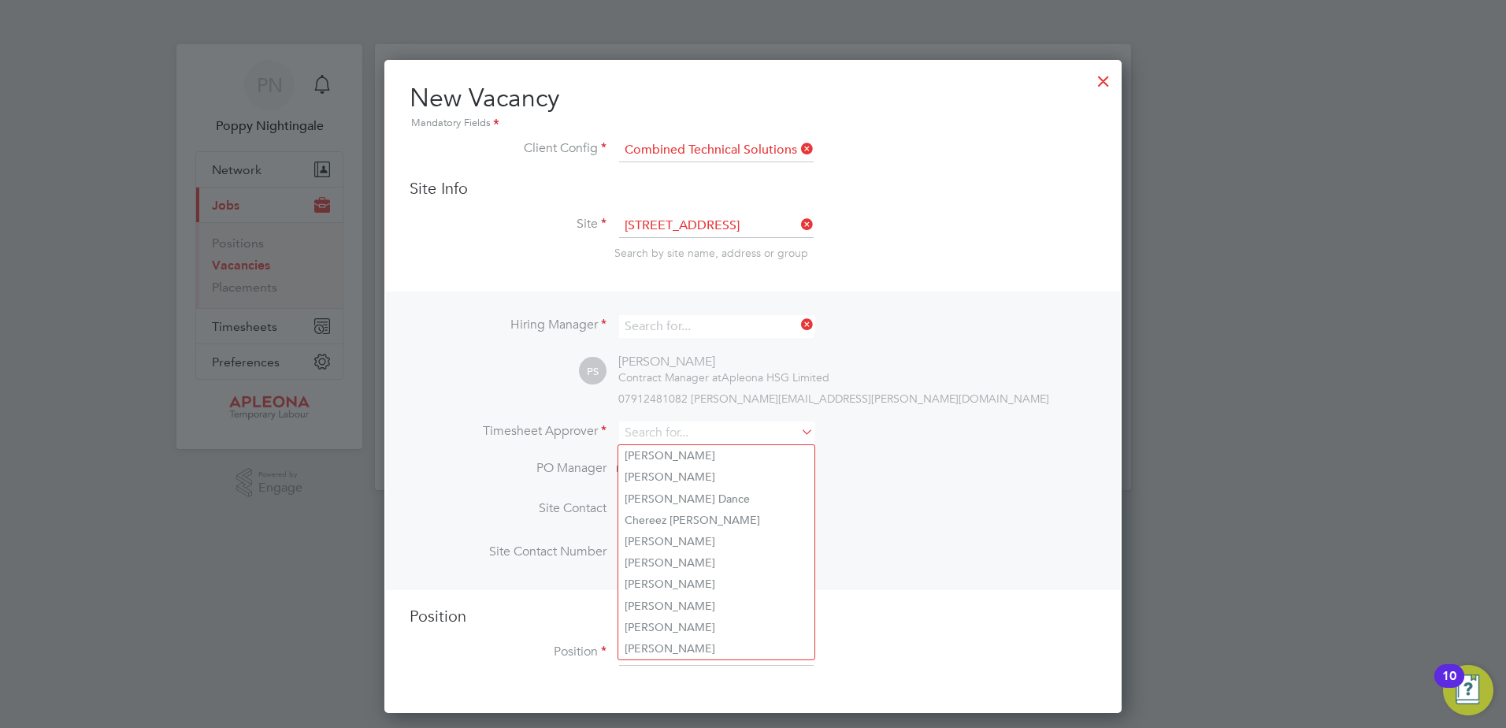
scroll to position [586, 738]
click at [691, 312] on div "Hiring Manager PS Peter Snepp Contract Manager at Apleona HSG Limited 079124810…" at bounding box center [753, 440] width 734 height 299
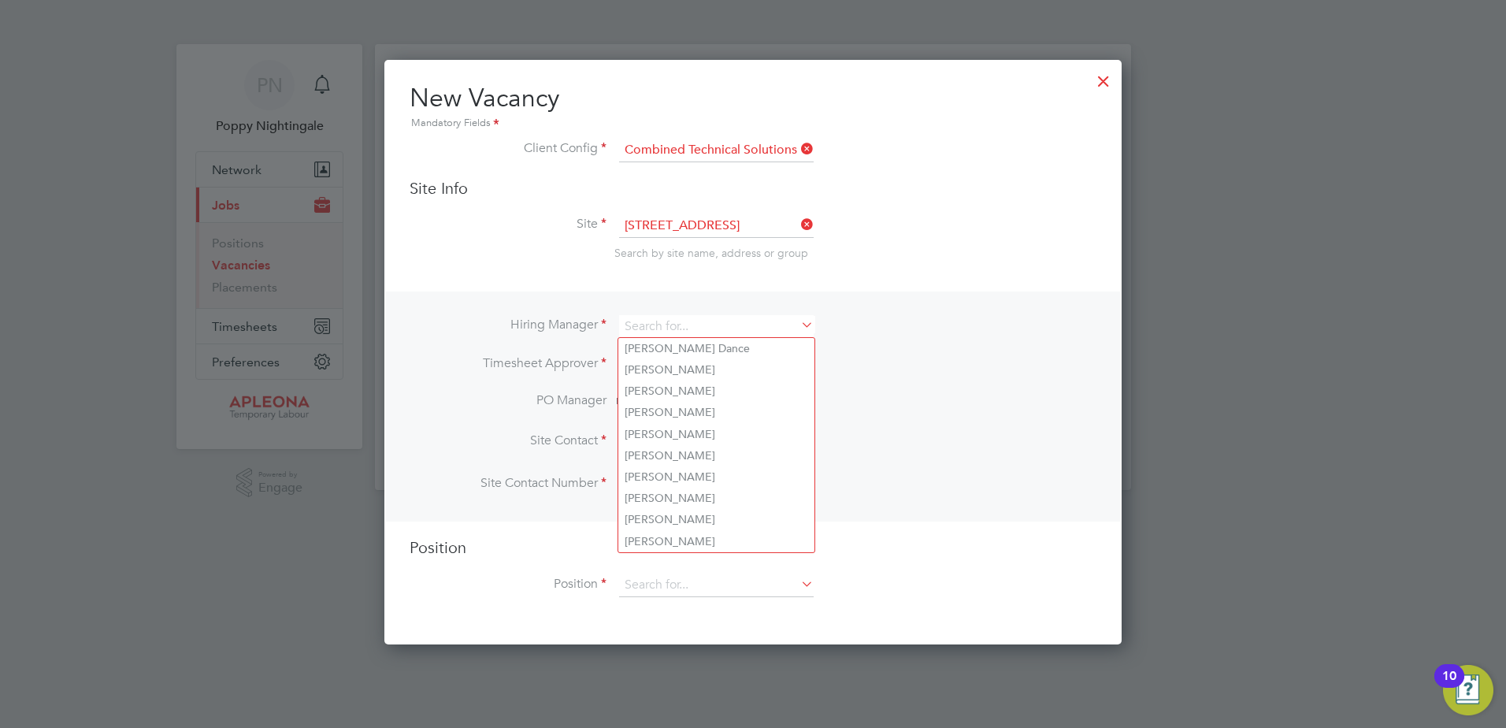
click at [889, 486] on li "Site Contact Number" at bounding box center [753, 491] width 687 height 43
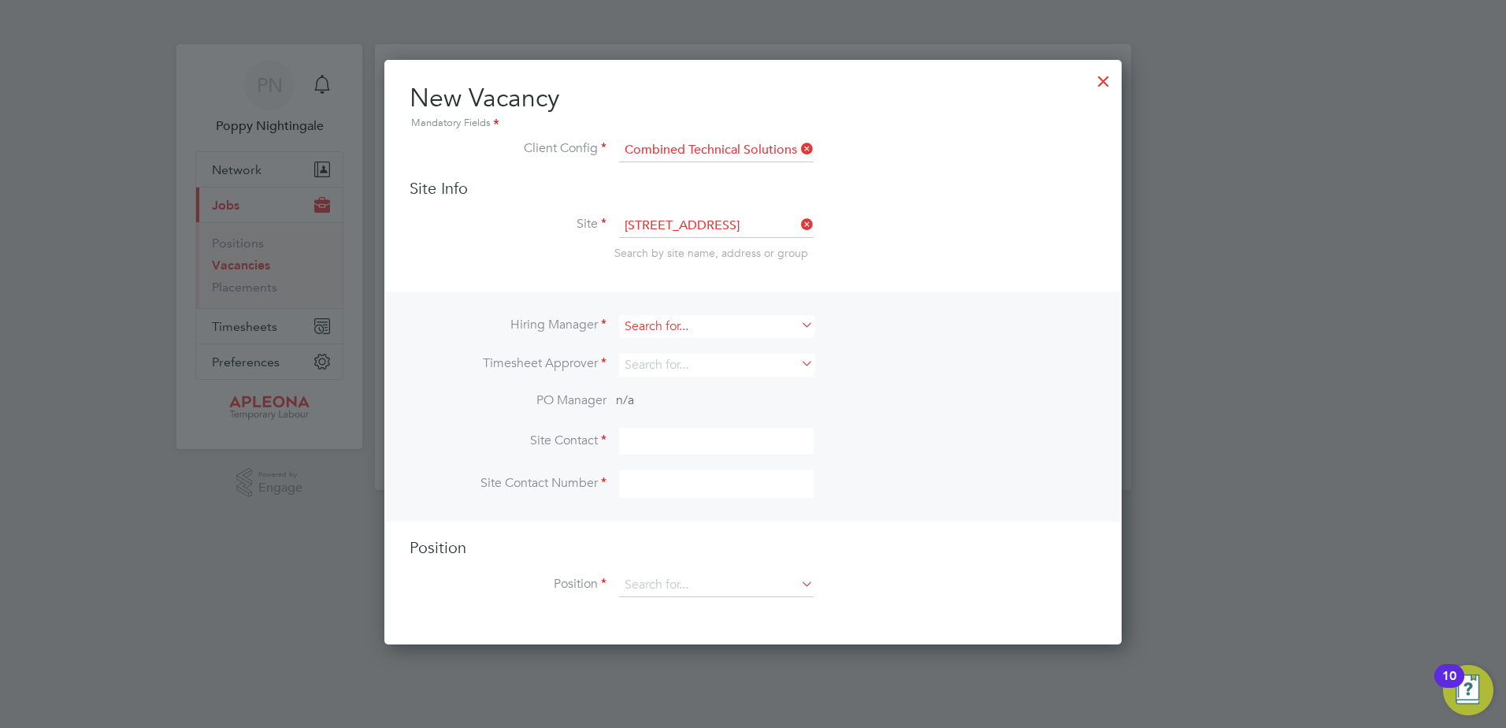
click at [649, 324] on input at bounding box center [716, 326] width 195 height 23
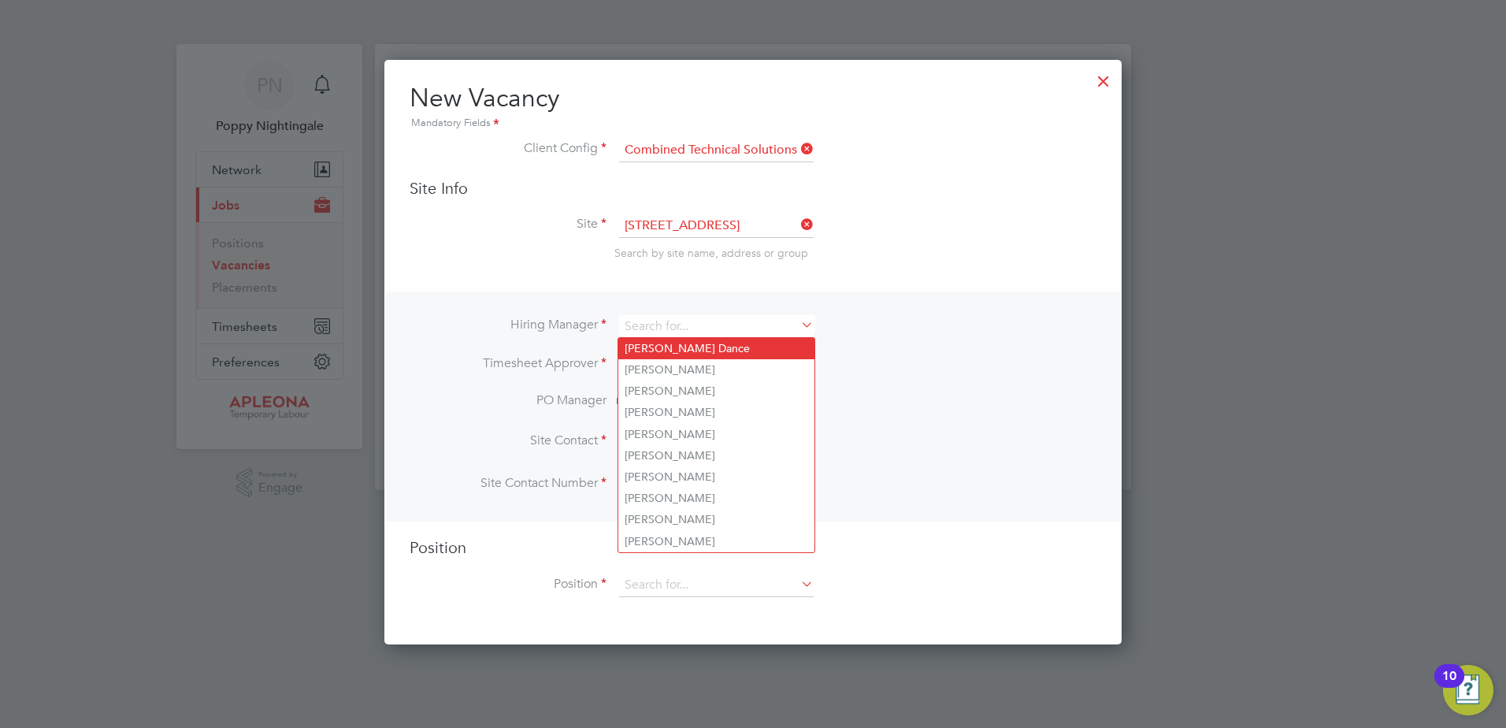
click at [667, 356] on li "Alisha Dance" at bounding box center [716, 348] width 196 height 21
type input "Alisha Dance"
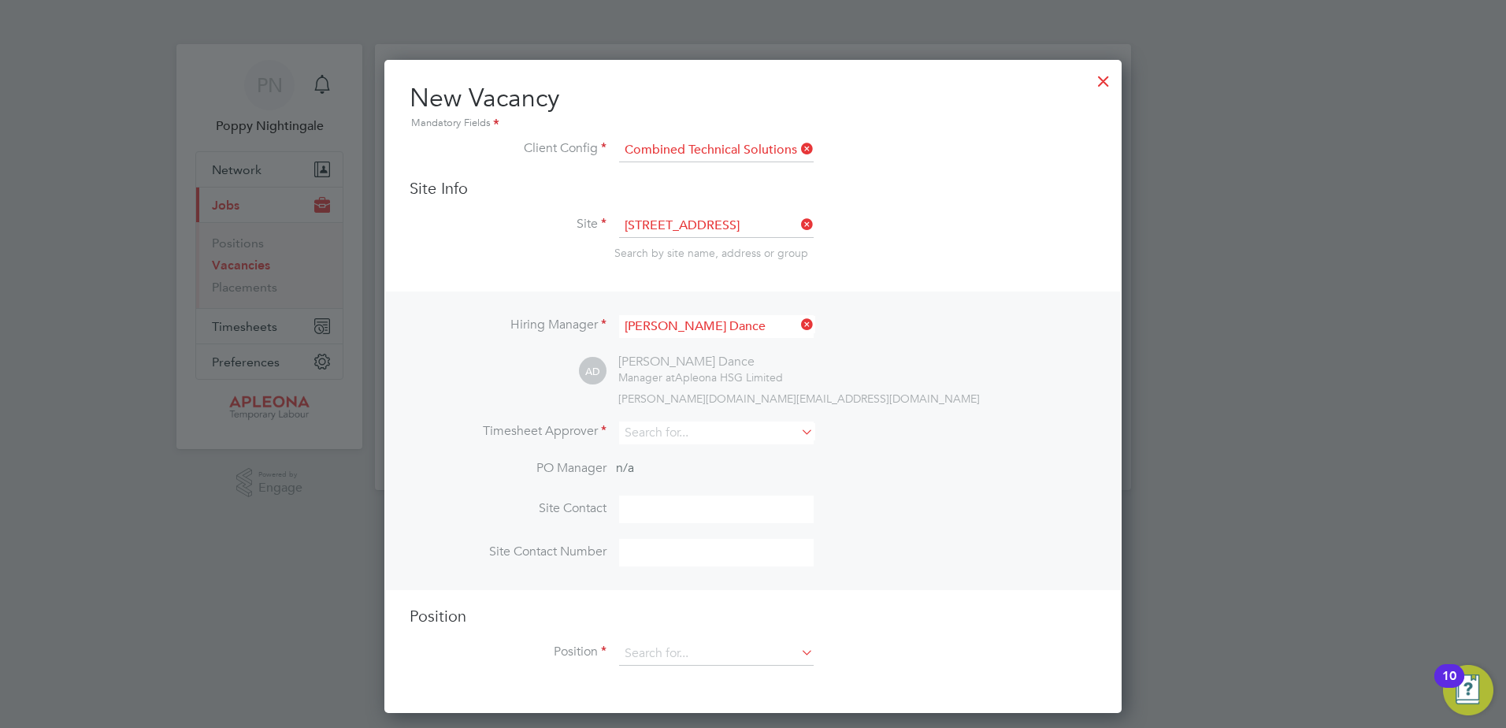
drag, startPoint x: 766, startPoint y: 375, endPoint x: 766, endPoint y: 390, distance: 15.0
click at [766, 388] on div "AD Alisha Dance Manager at Apleona HSG Limited alisha.dance@apleona.com" at bounding box center [837, 380] width 517 height 52
drag, startPoint x: 766, startPoint y: 390, endPoint x: 768, endPoint y: 434, distance: 44.2
click at [768, 434] on input at bounding box center [716, 432] width 195 height 23
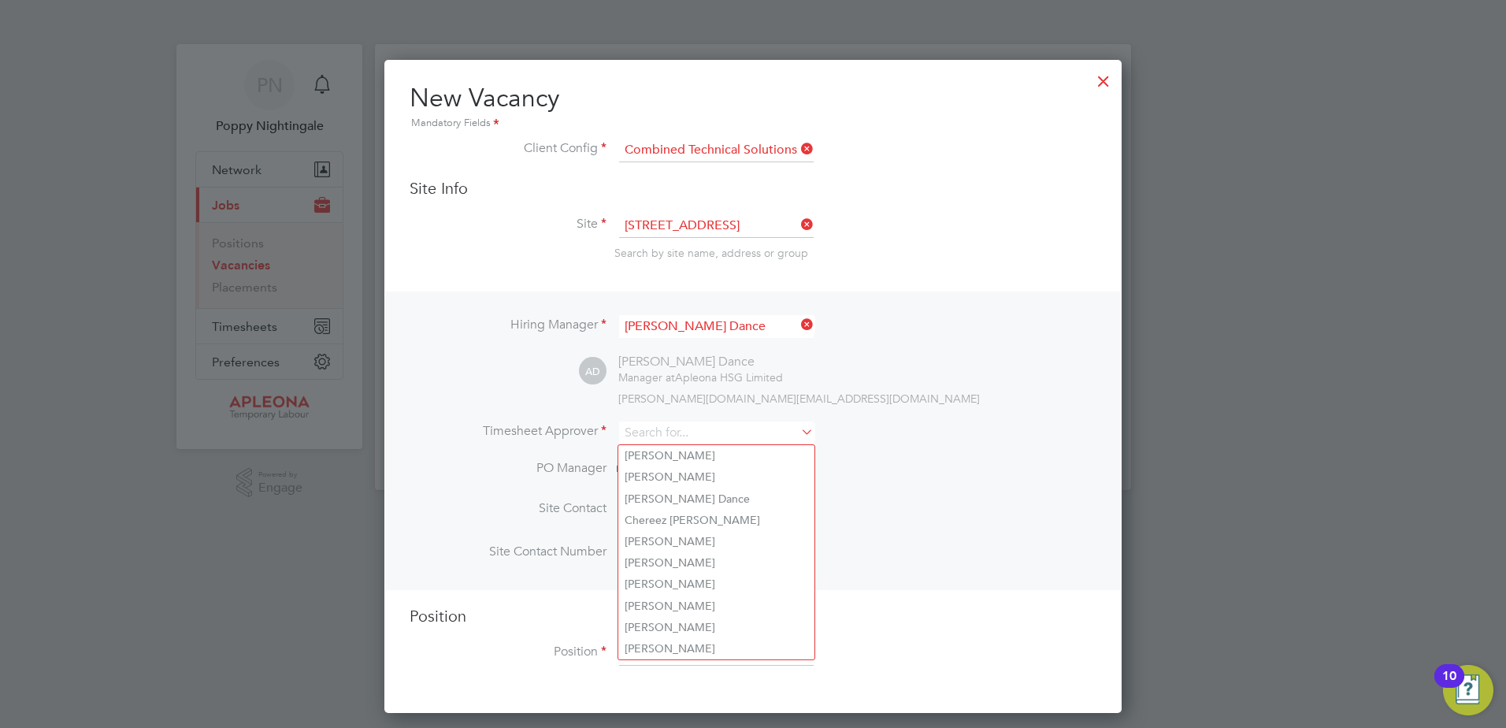
click at [935, 573] on li "Site Contact Number" at bounding box center [753, 560] width 687 height 43
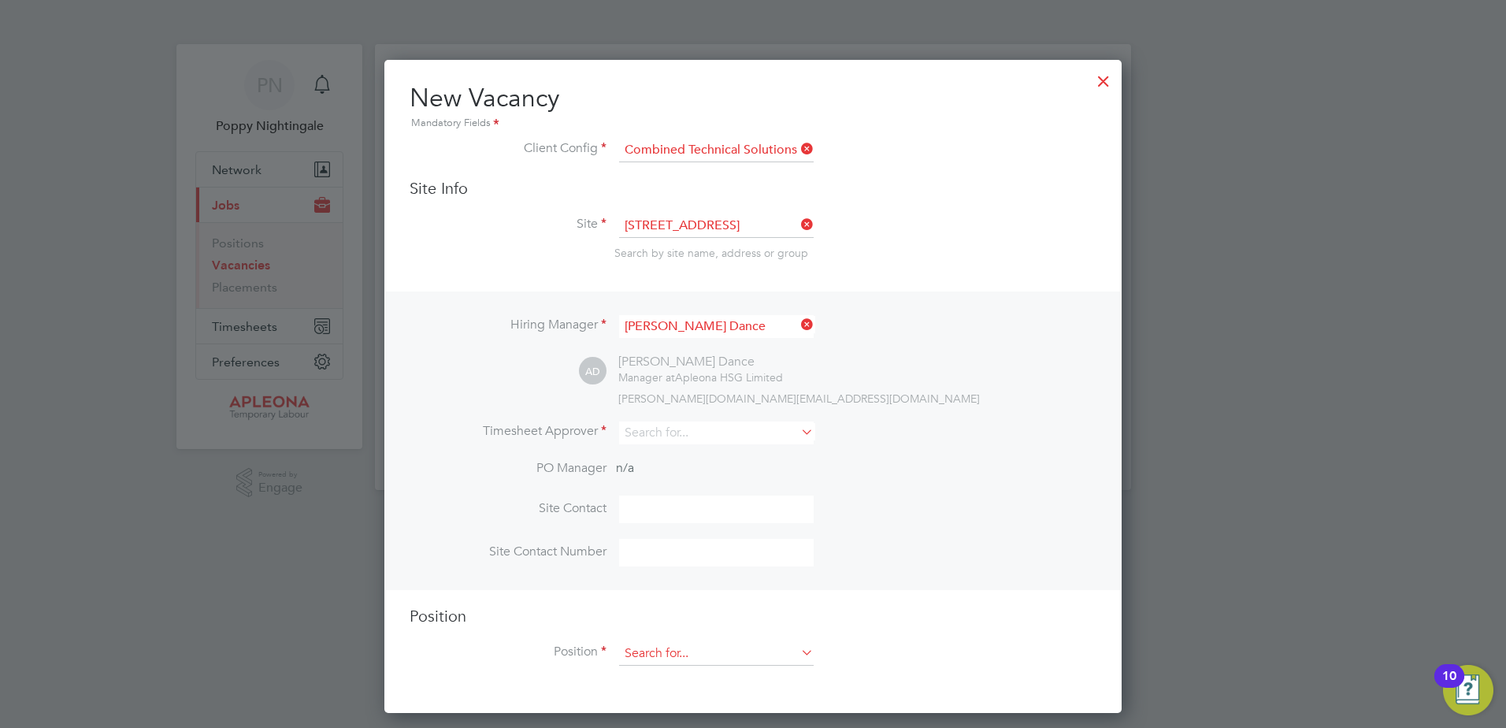
click at [736, 662] on input at bounding box center [716, 654] width 195 height 24
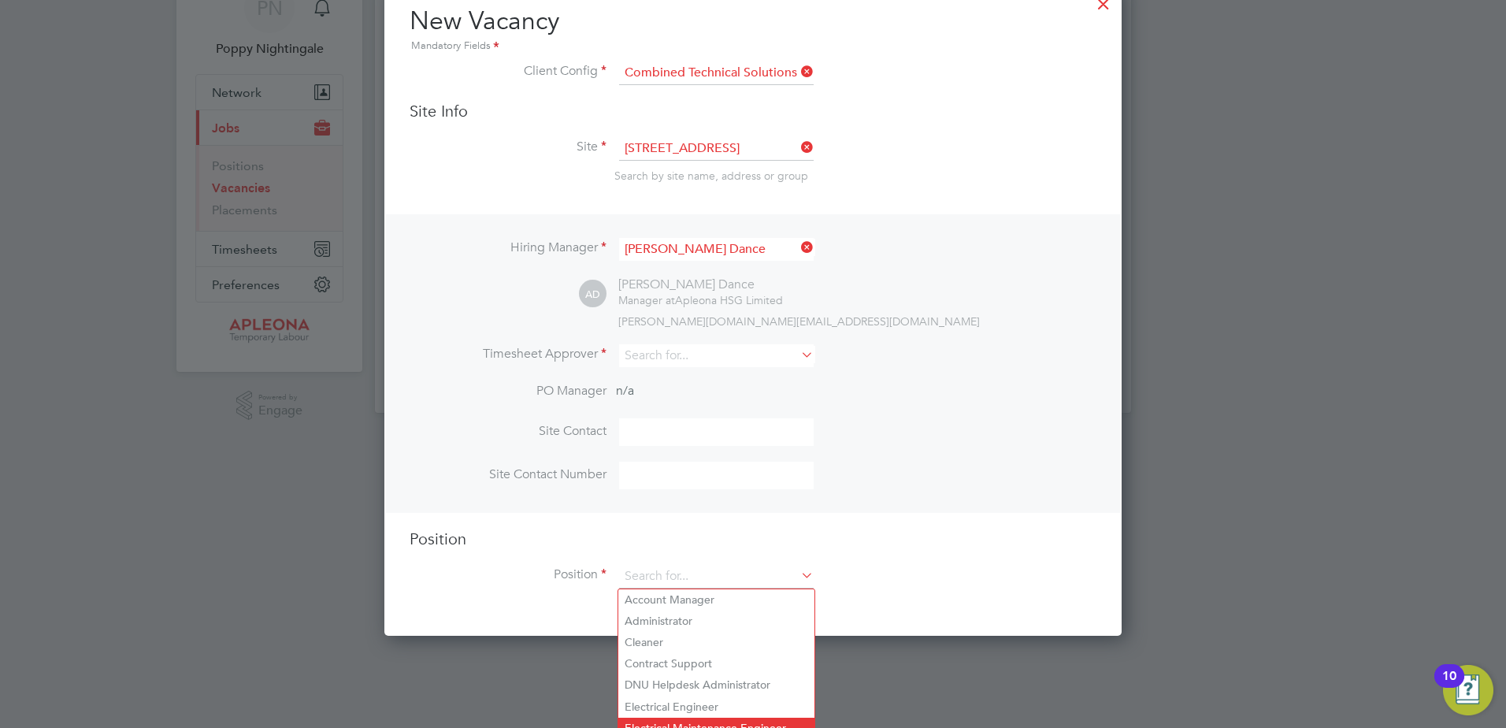
scroll to position [146, 0]
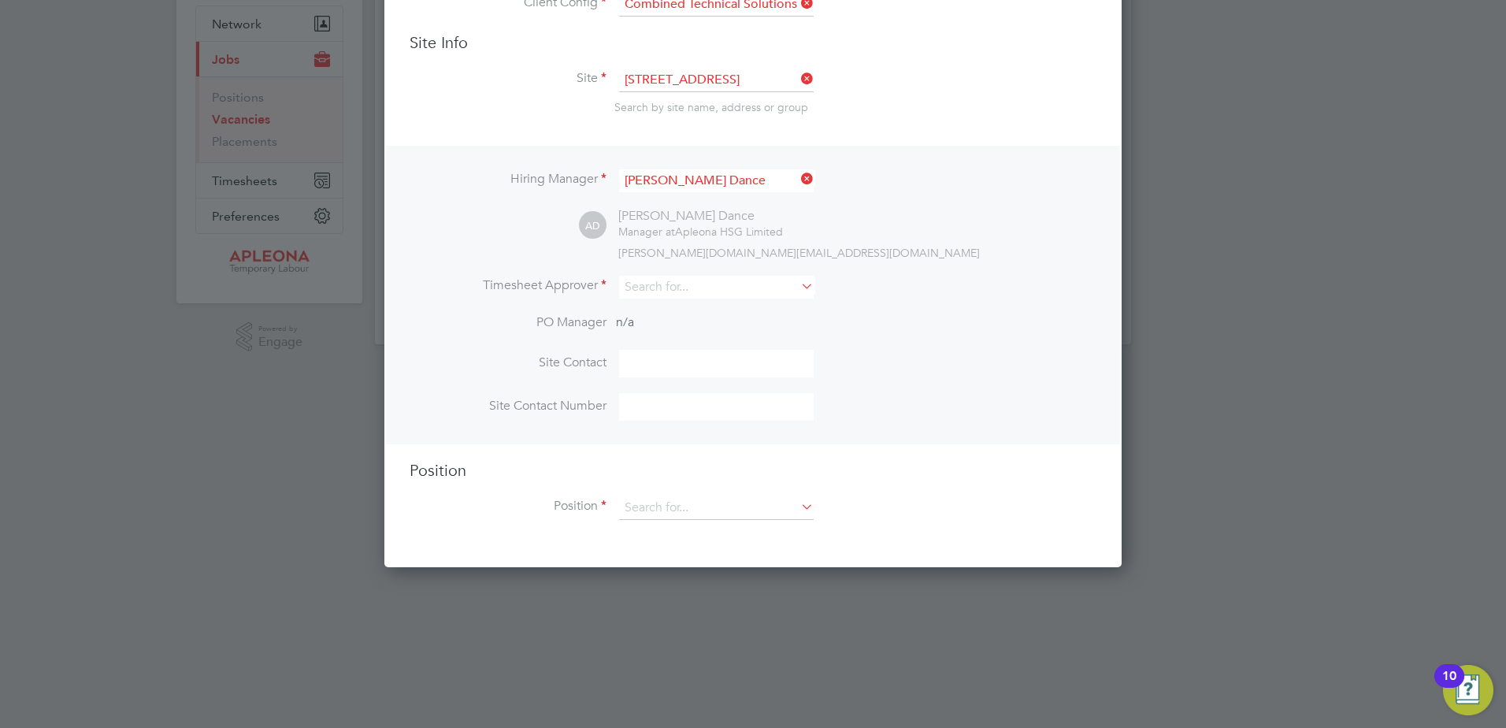
click at [650, 361] on input at bounding box center [716, 364] width 195 height 28
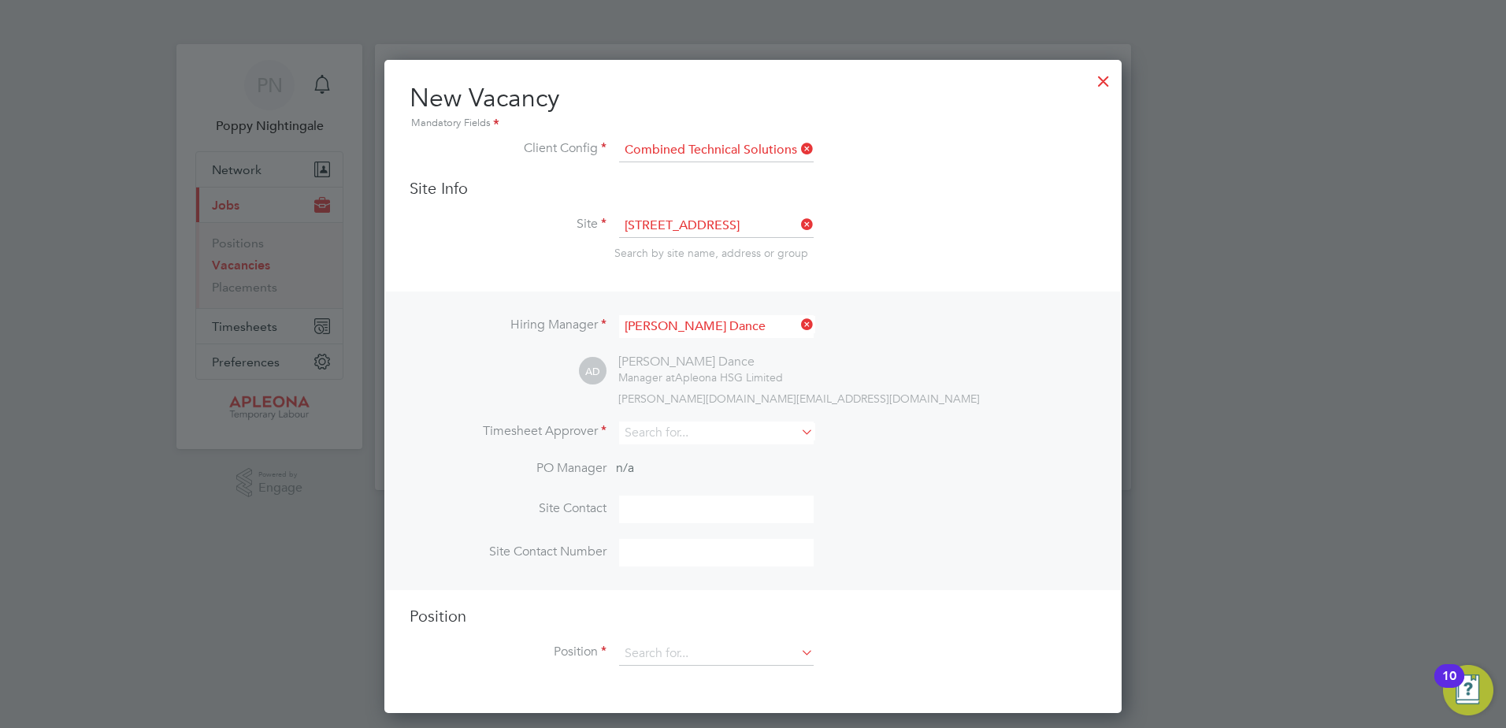
scroll to position [0, 0]
click at [1103, 91] on div at bounding box center [1103, 77] width 28 height 28
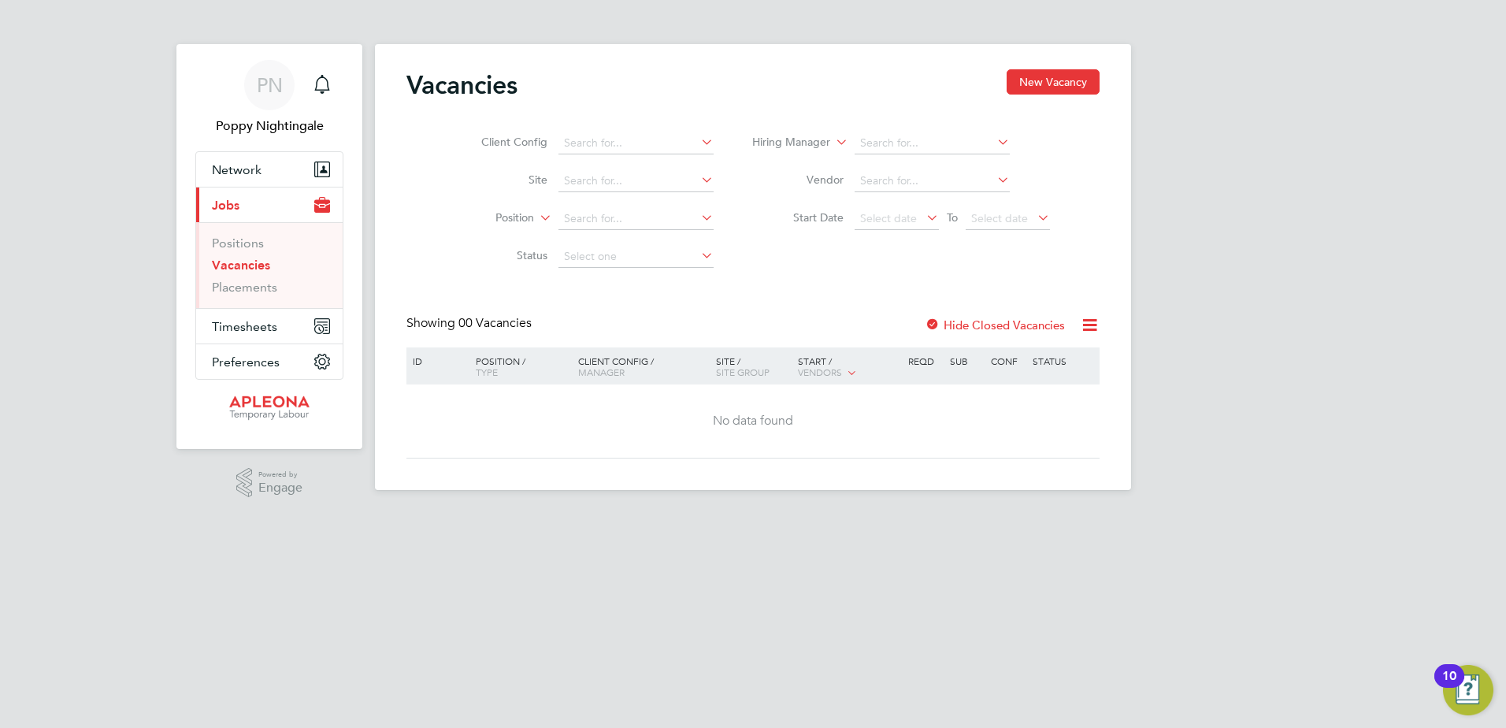
click at [250, 145] on app-nav-user-info "PN Poppy Nightingale Notifications" at bounding box center [269, 97] width 148 height 107
click at [236, 284] on link "Placements" at bounding box center [244, 287] width 65 height 15
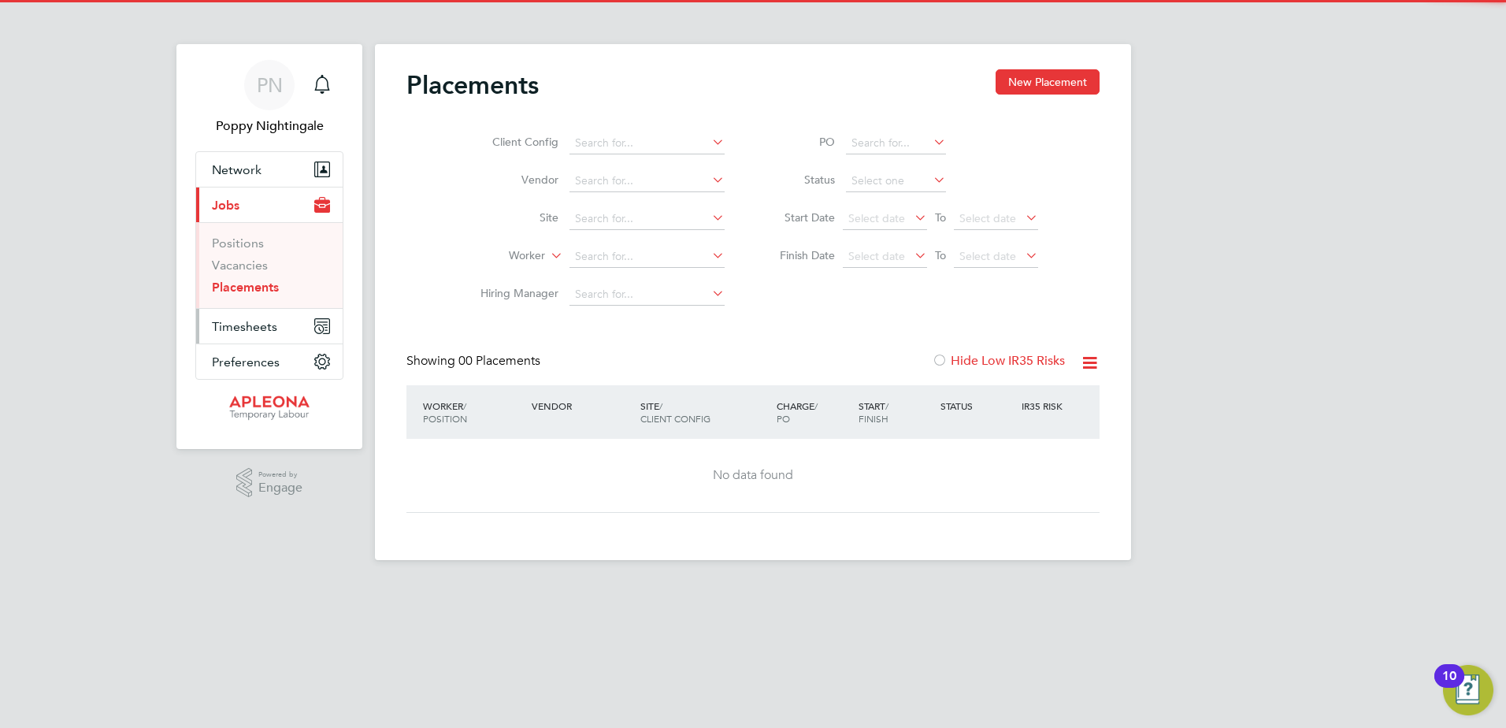
click at [239, 322] on span "Timesheets" at bounding box center [244, 326] width 65 height 15
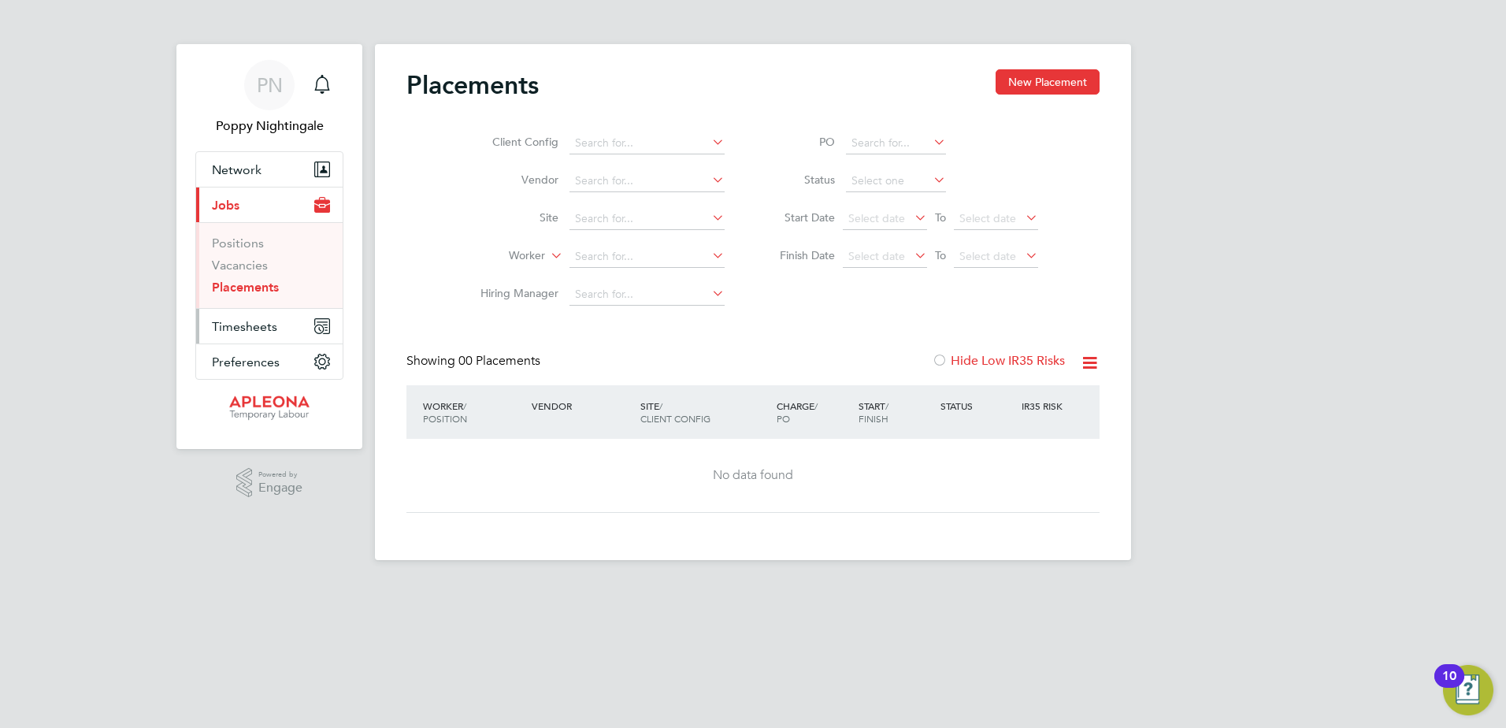
click at [233, 322] on span "Timesheets" at bounding box center [244, 326] width 65 height 15
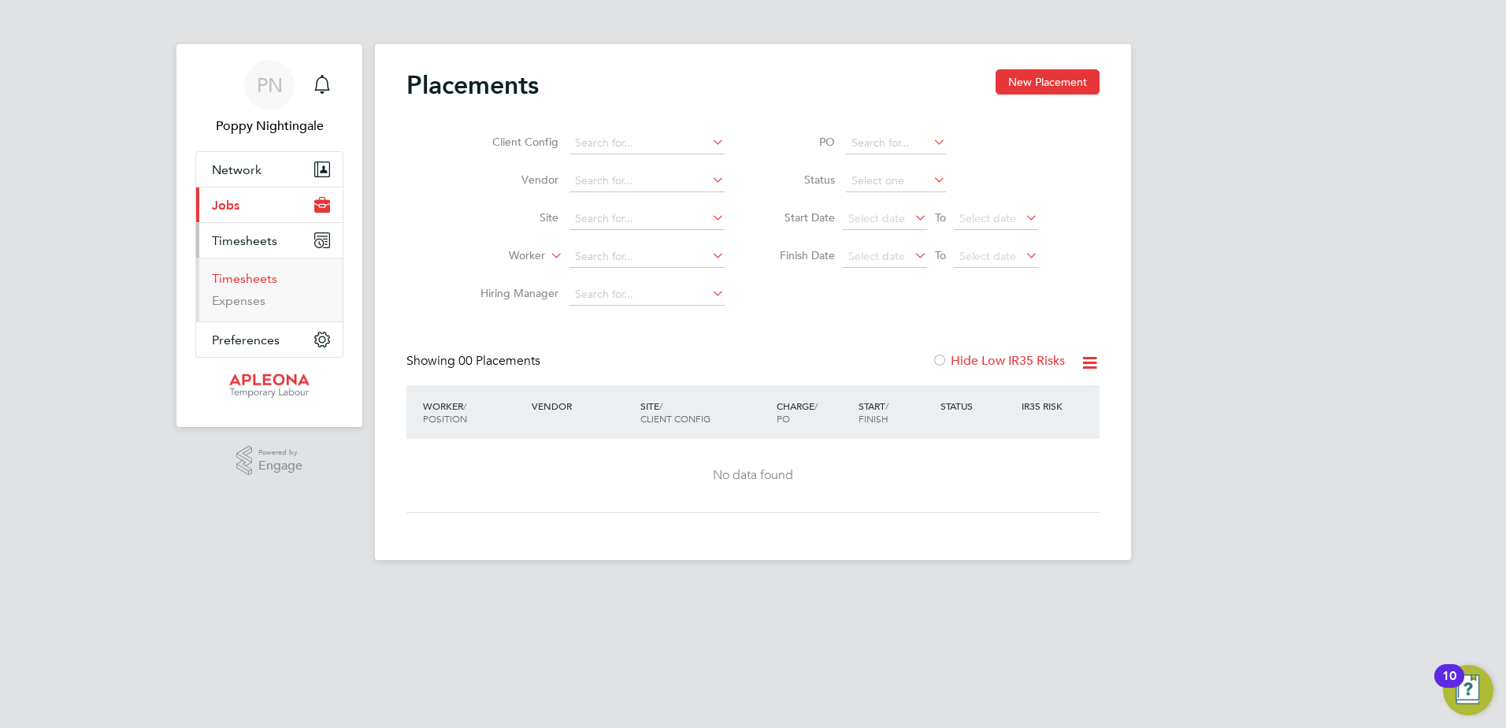
click at [253, 283] on link "Timesheets" at bounding box center [244, 278] width 65 height 15
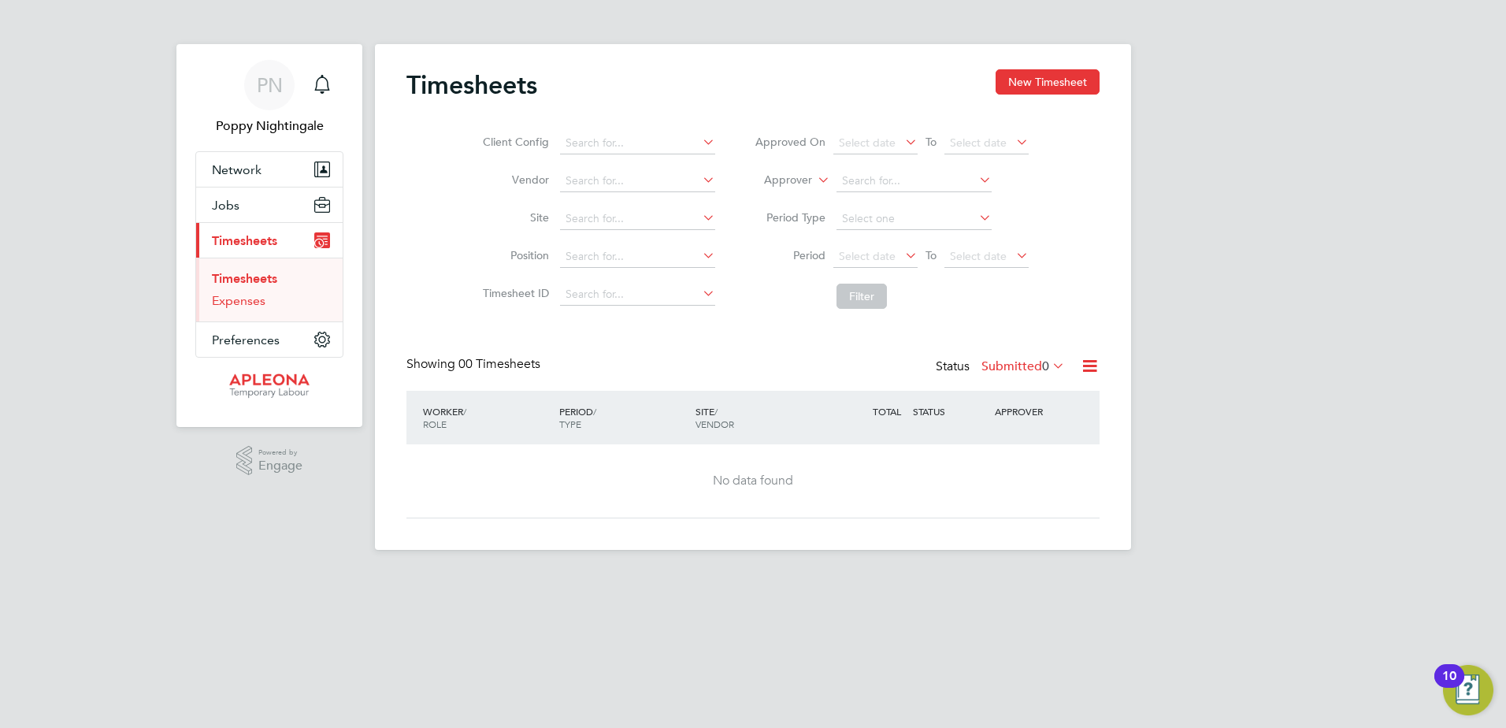
click at [232, 304] on link "Expenses" at bounding box center [239, 300] width 54 height 15
click at [221, 277] on link "Timesheets" at bounding box center [244, 278] width 65 height 15
click at [317, 166] on icon "Main navigation" at bounding box center [316, 169] width 2 height 14
click at [225, 224] on link "Workers" at bounding box center [236, 229] width 48 height 15
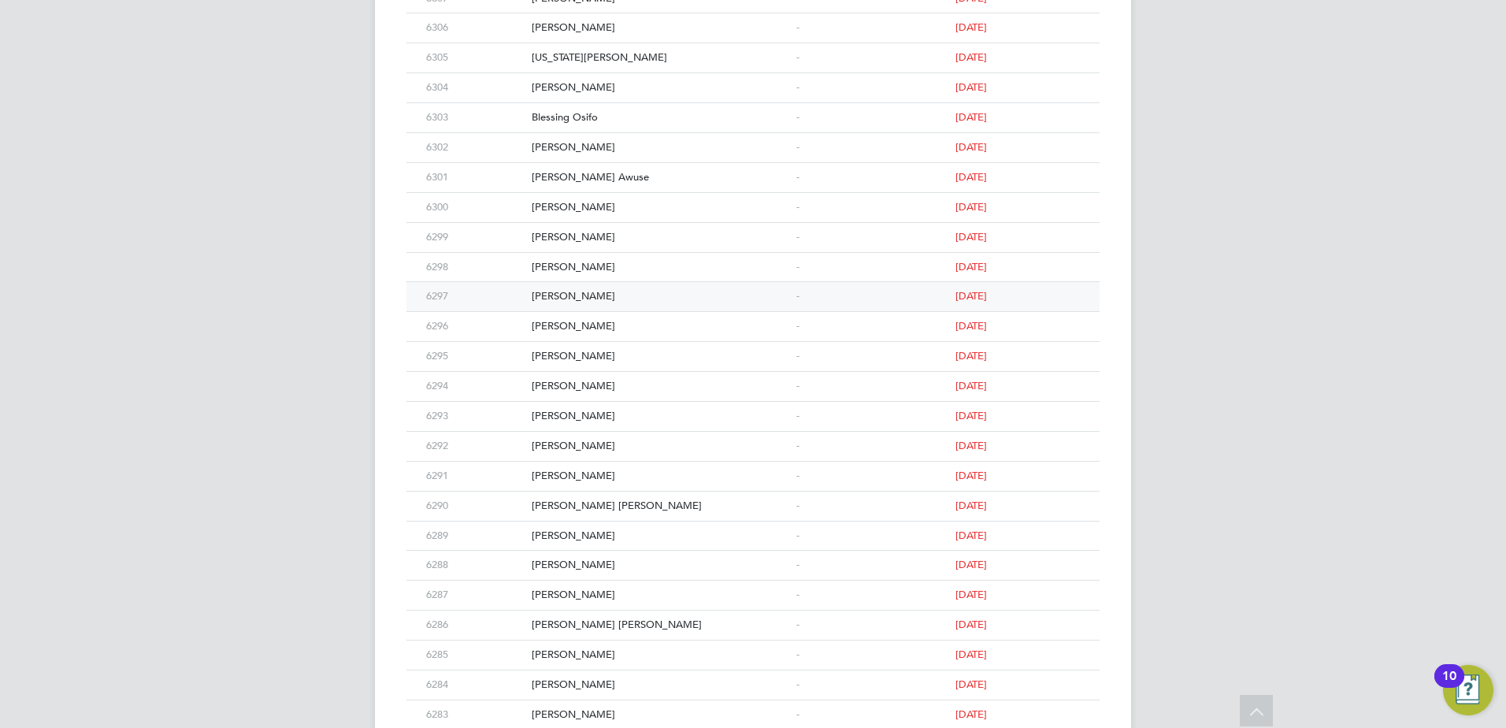
scroll to position [610, 0]
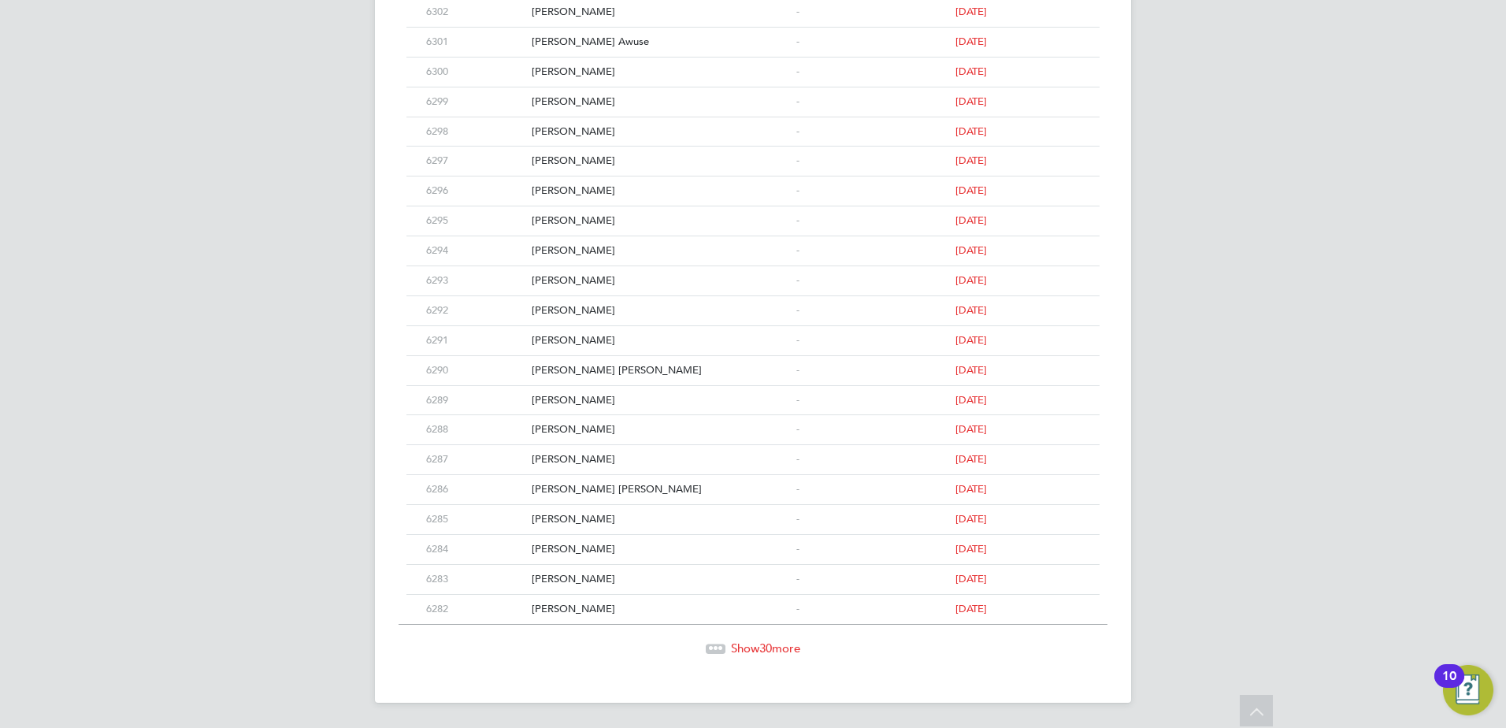
click at [756, 656] on div "Workers New Worker My Workers All Workers Search Registered Select date To Sele…" at bounding box center [753, 68] width 756 height 1269
click at [756, 651] on span "Show 30 more" at bounding box center [765, 647] width 69 height 15
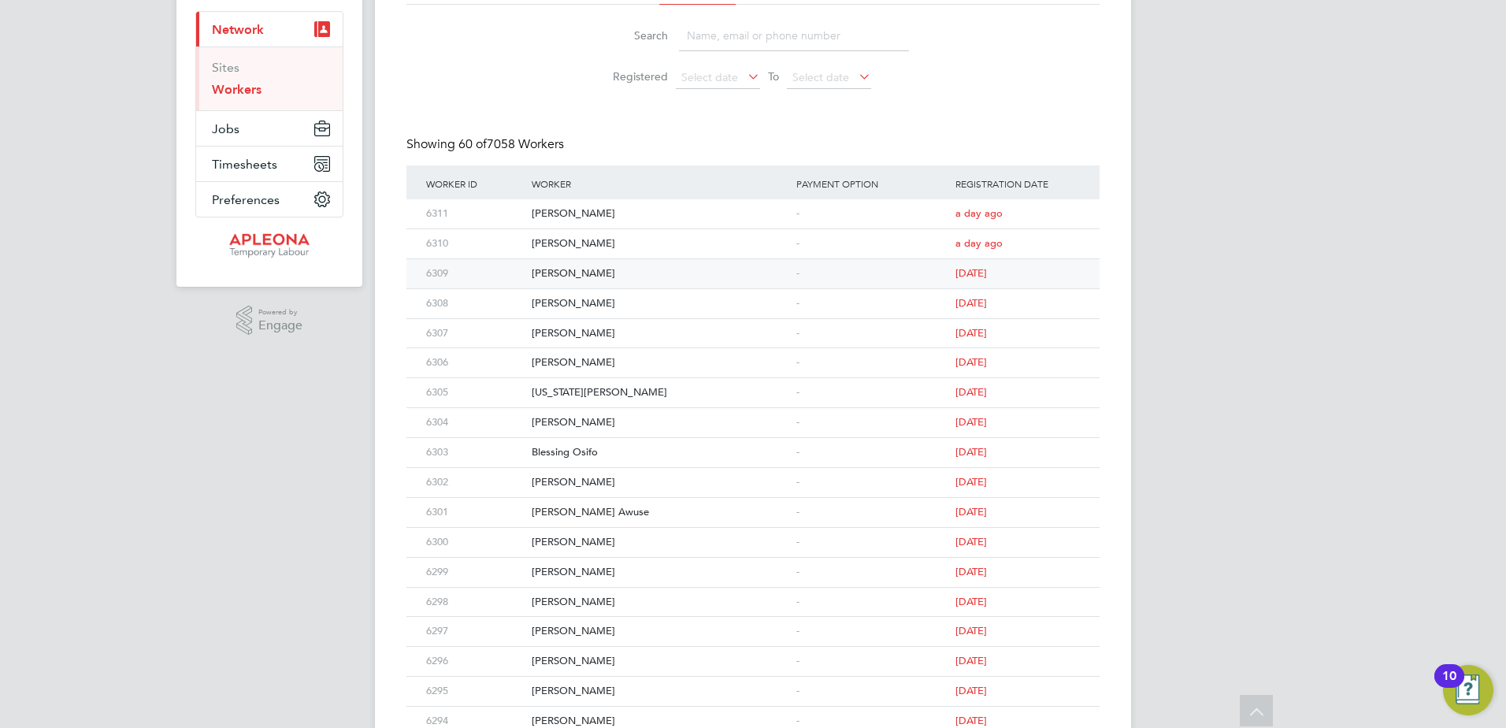
scroll to position [0, 0]
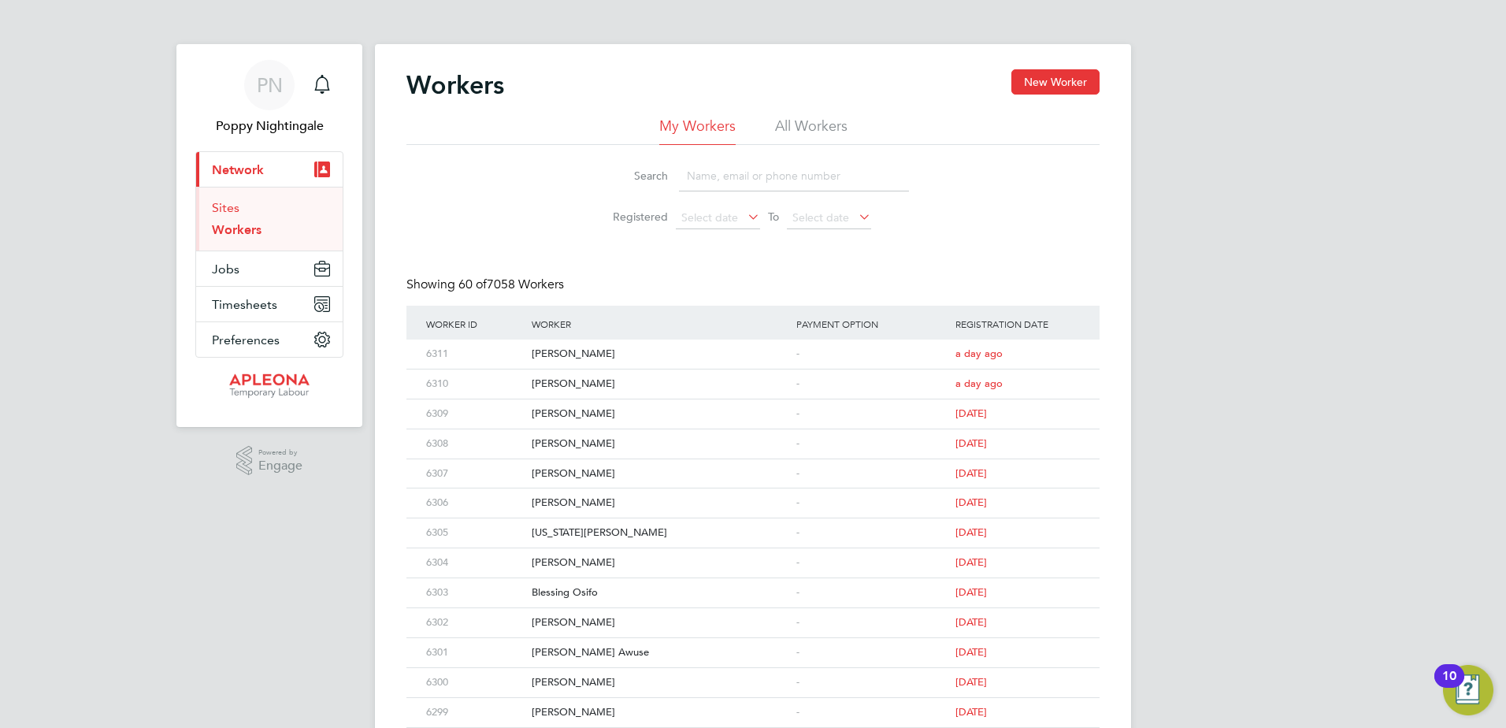
click at [234, 206] on link "Sites" at bounding box center [226, 207] width 28 height 15
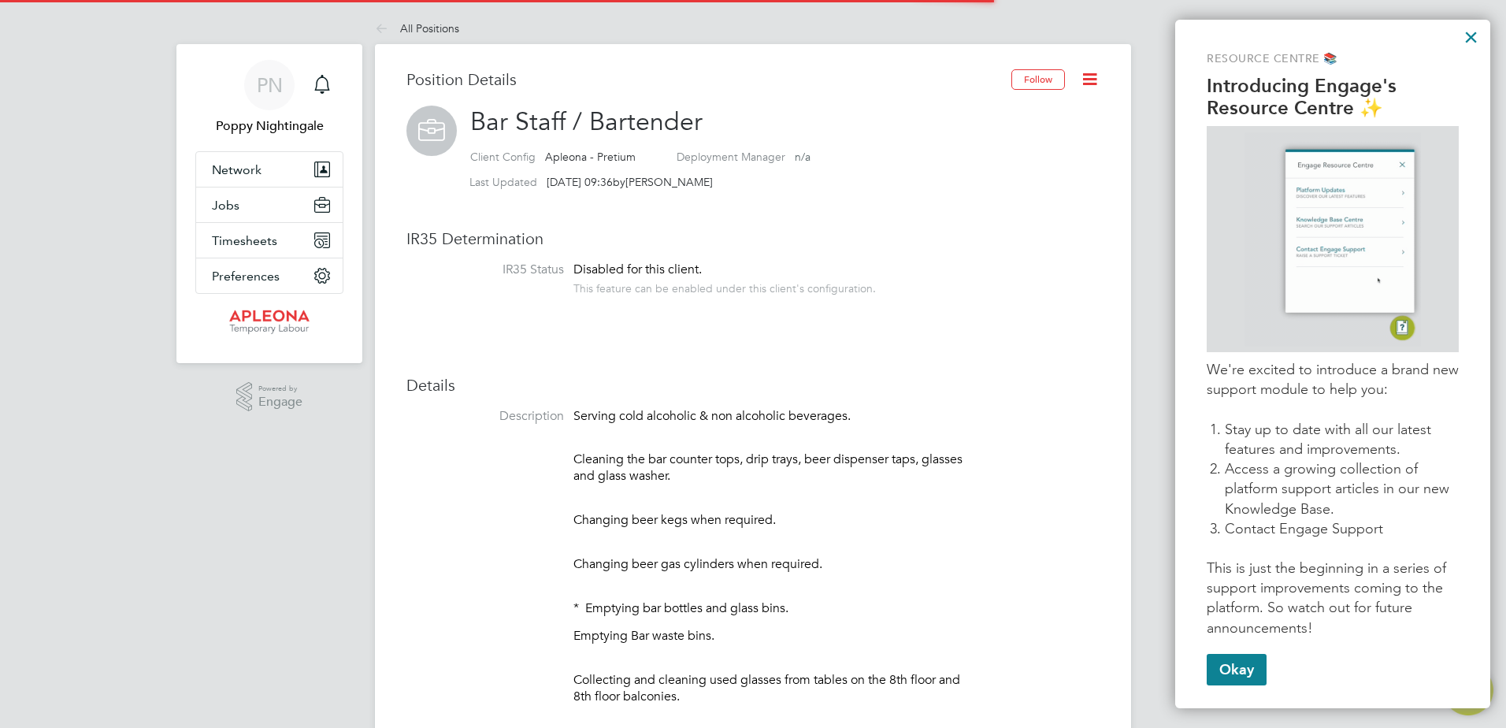
scroll to position [46, 106]
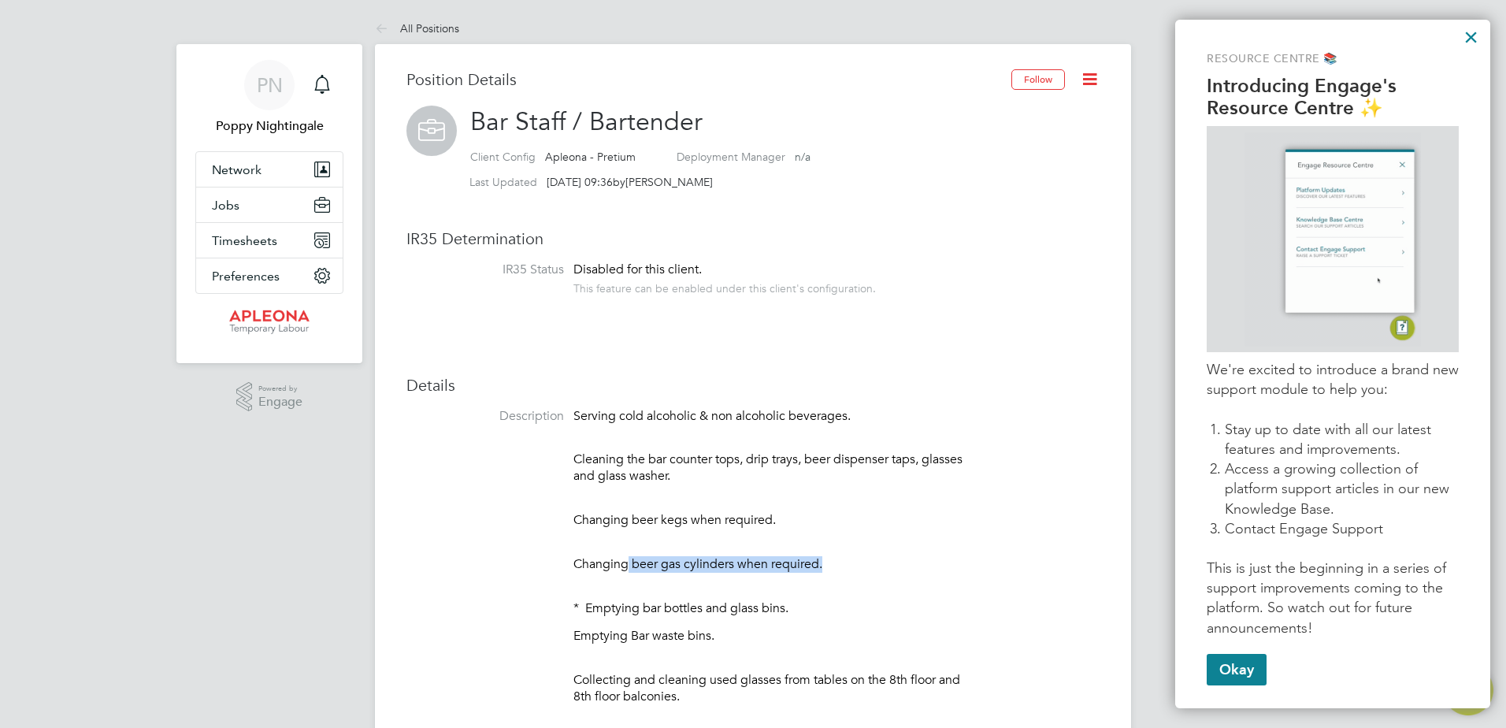
drag, startPoint x: 629, startPoint y: 555, endPoint x: 821, endPoint y: 567, distance: 192.5
click at [821, 567] on p "Changing beer gas cylinders when required." at bounding box center [770, 564] width 394 height 17
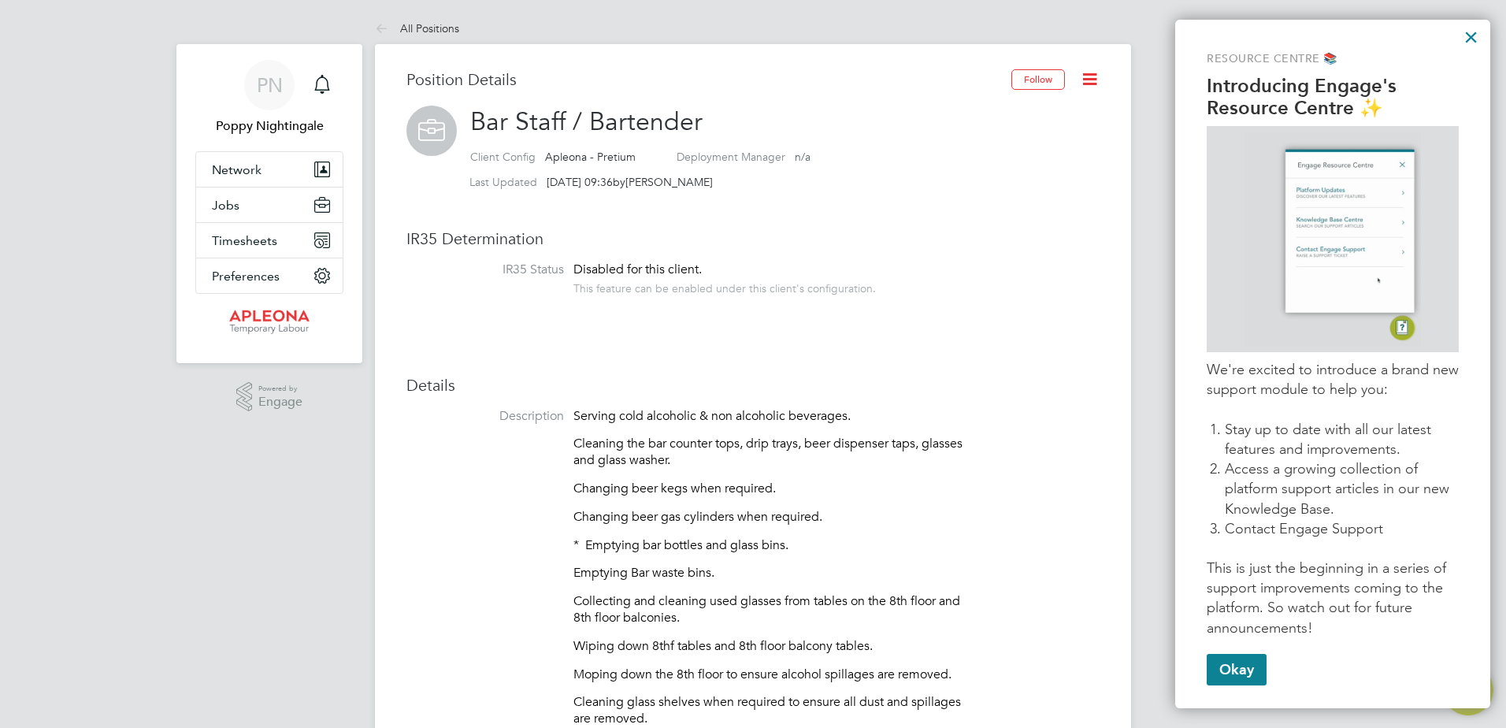
drag, startPoint x: 821, startPoint y: 568, endPoint x: 785, endPoint y: 583, distance: 39.2
click at [796, 580] on p "Emptying Bar waste bins." at bounding box center [770, 573] width 394 height 17
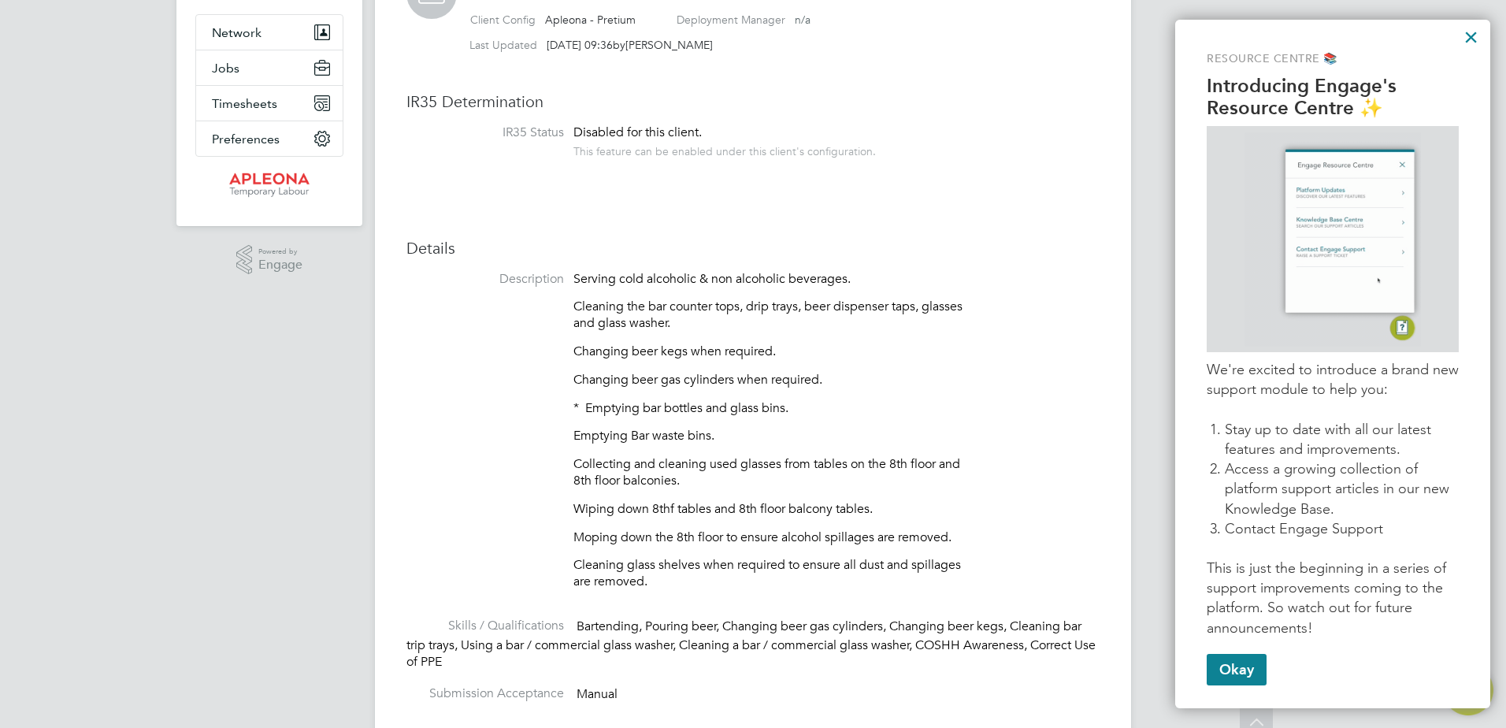
scroll to position [158, 0]
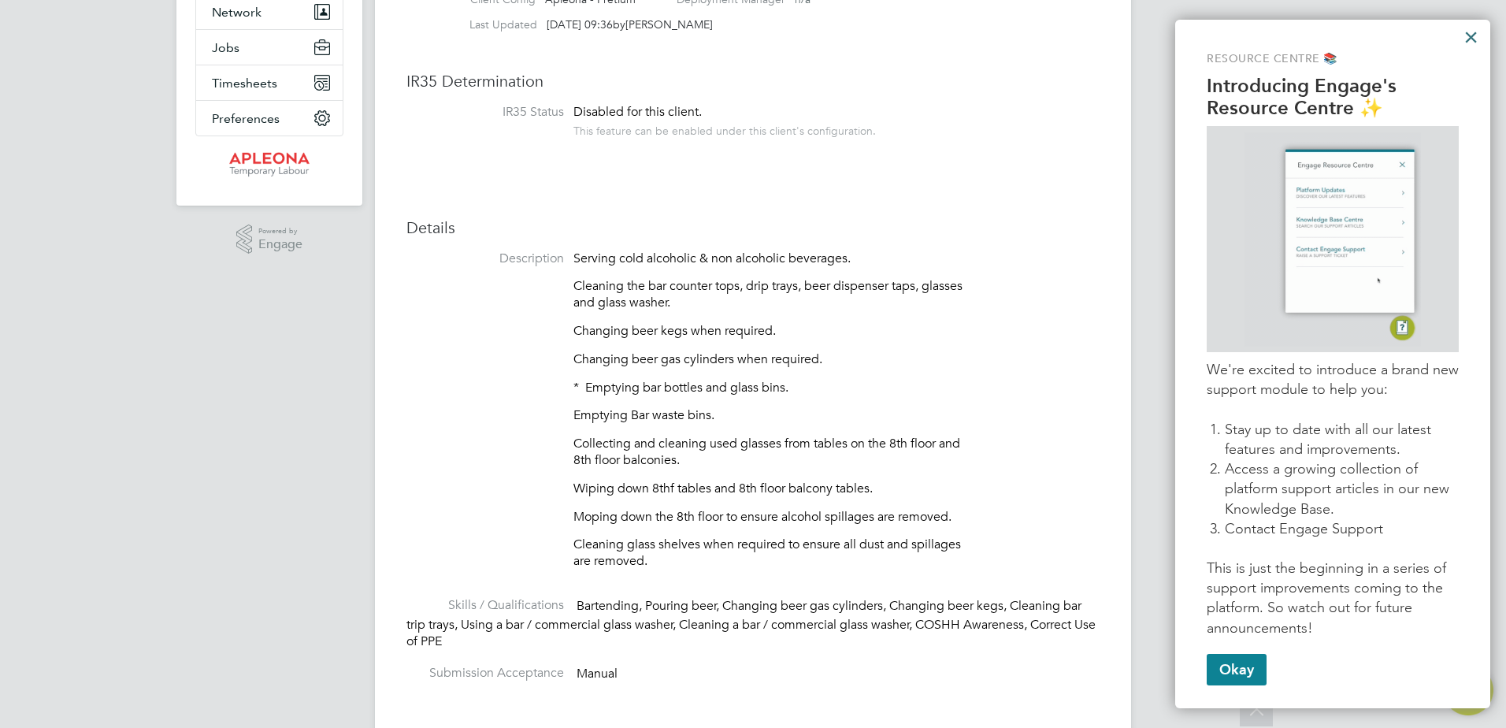
click at [1470, 36] on button "×" at bounding box center [1470, 36] width 15 height 25
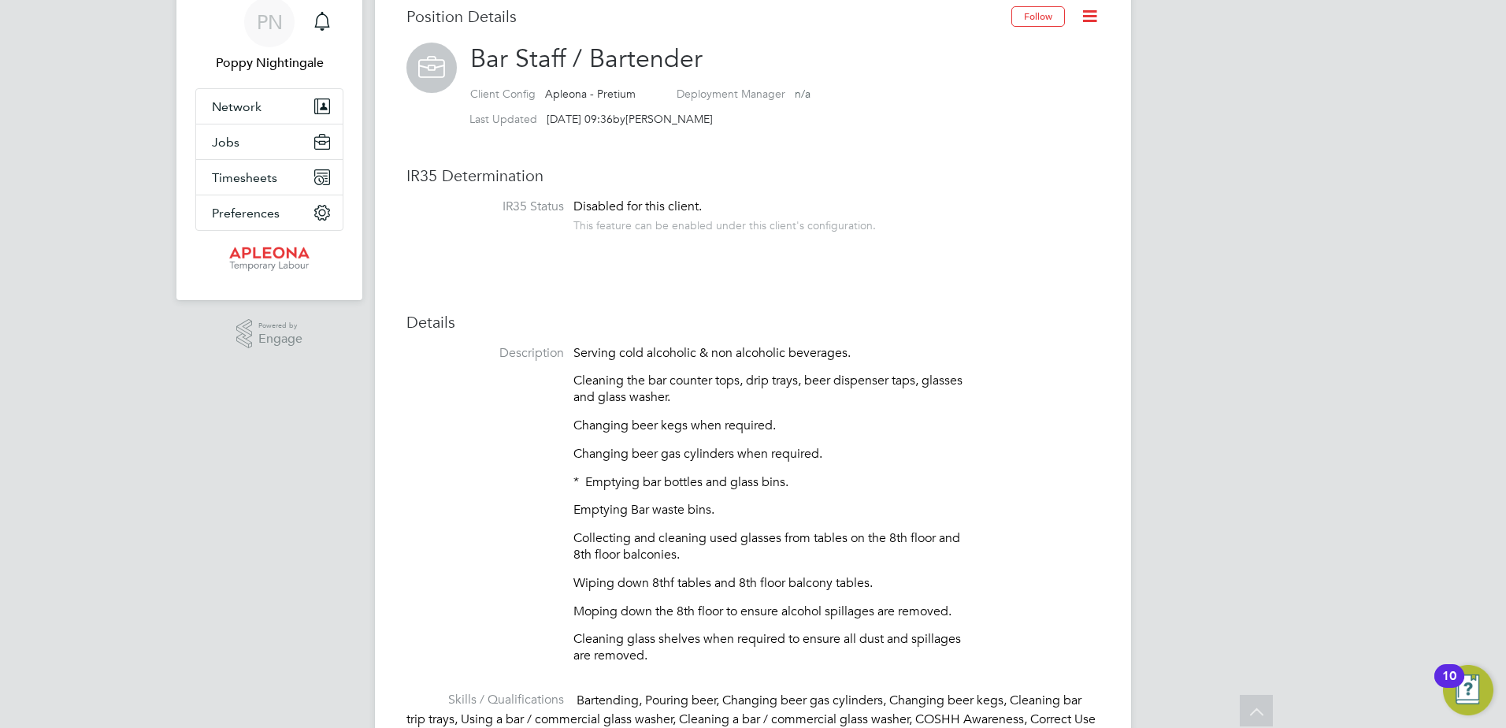
scroll to position [0, 0]
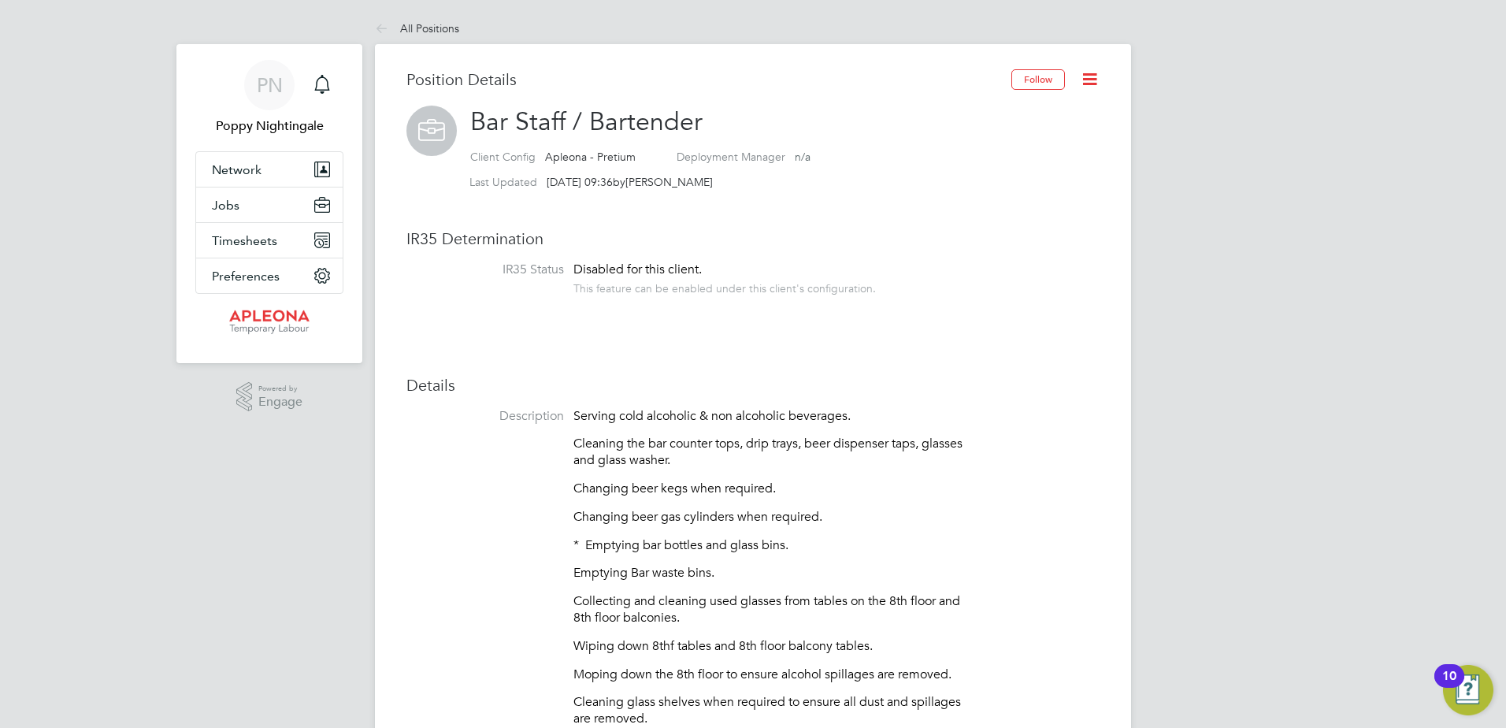
click at [1099, 77] on icon at bounding box center [1090, 79] width 20 height 20
drag, startPoint x: 703, startPoint y: 172, endPoint x: 531, endPoint y: 161, distance: 172.9
click at [531, 161] on h2 "Bar Staff / Bartender Client Config Apleona - Pretium Deployment Manager n/a La…" at bounding box center [752, 151] width 693 height 91
drag, startPoint x: 531, startPoint y: 161, endPoint x: 706, endPoint y: 243, distance: 193.8
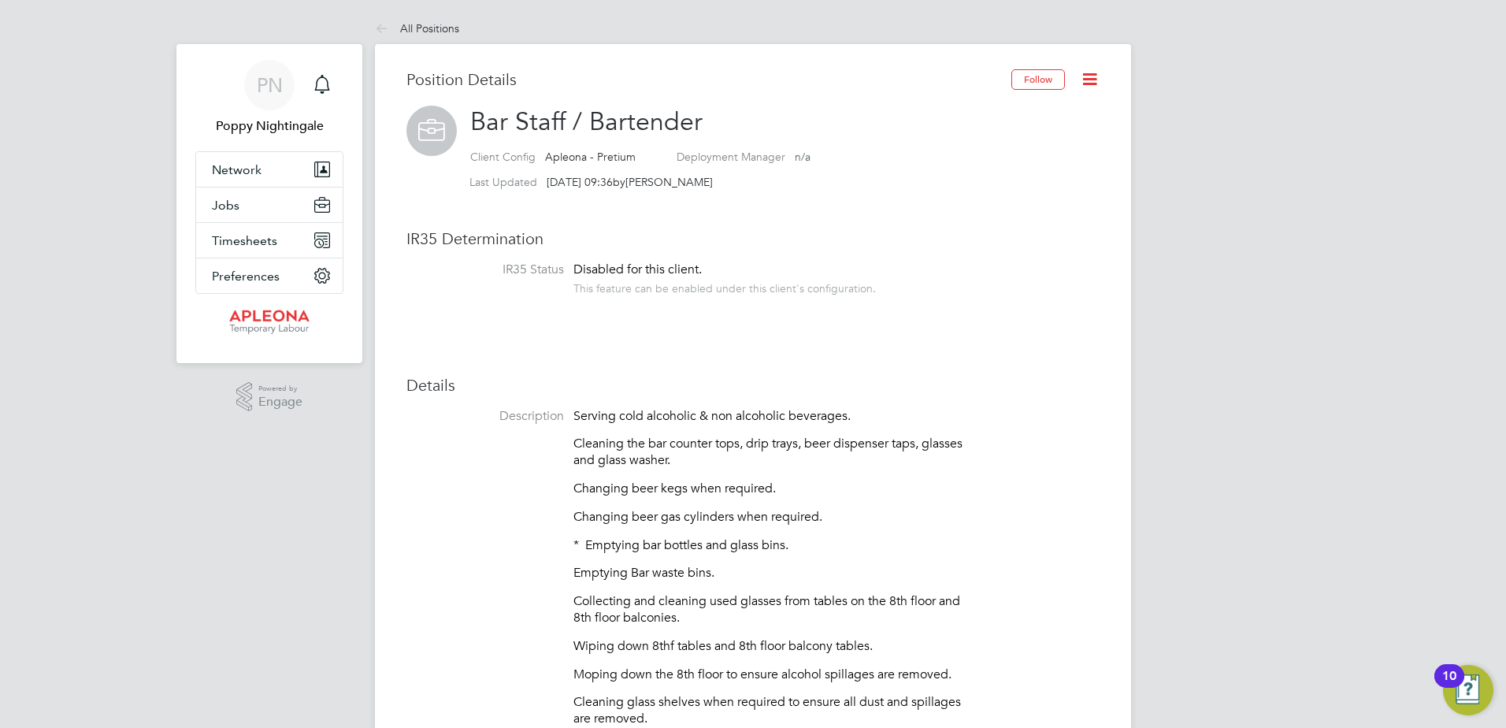
click at [707, 241] on h3 "IR35 Determination" at bounding box center [752, 238] width 693 height 20
click at [386, 28] on icon at bounding box center [385, 30] width 20 height 20
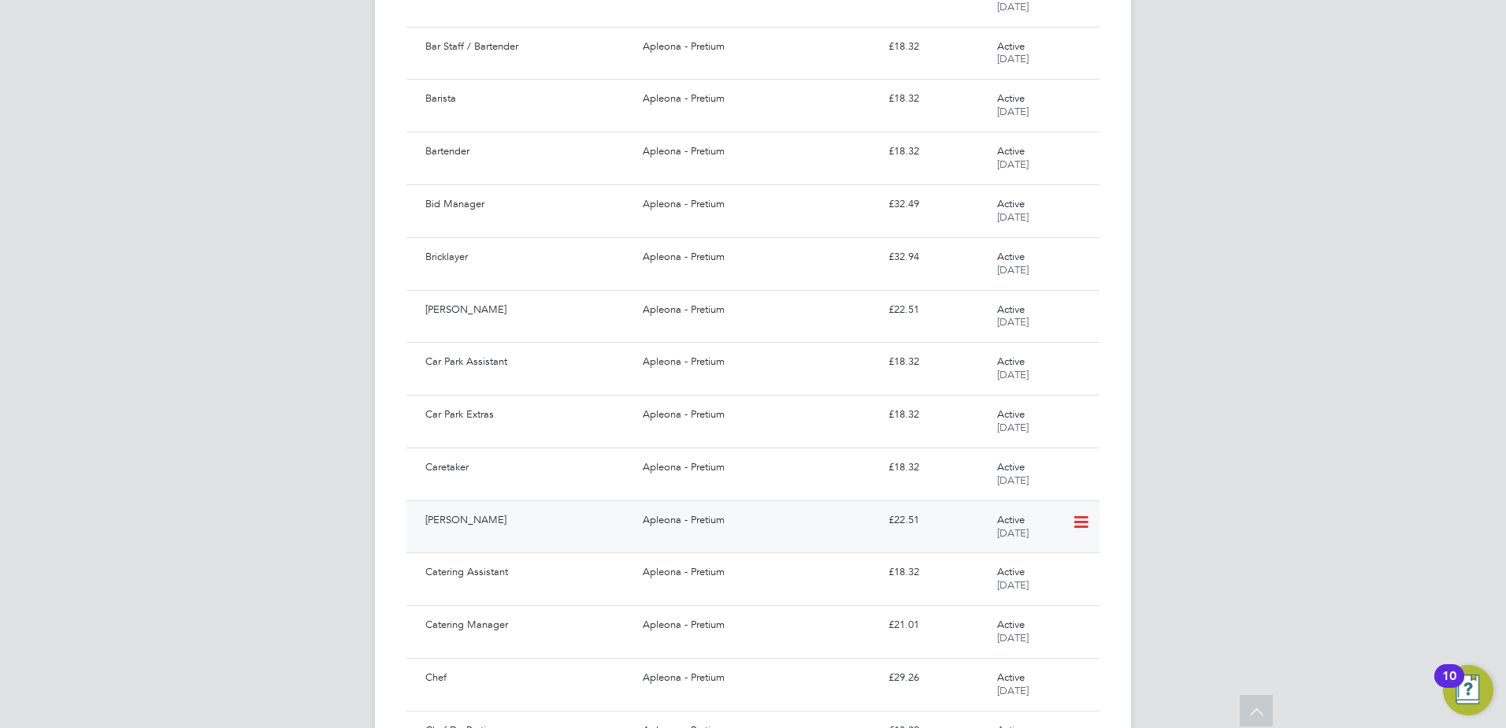
scroll to position [866, 0]
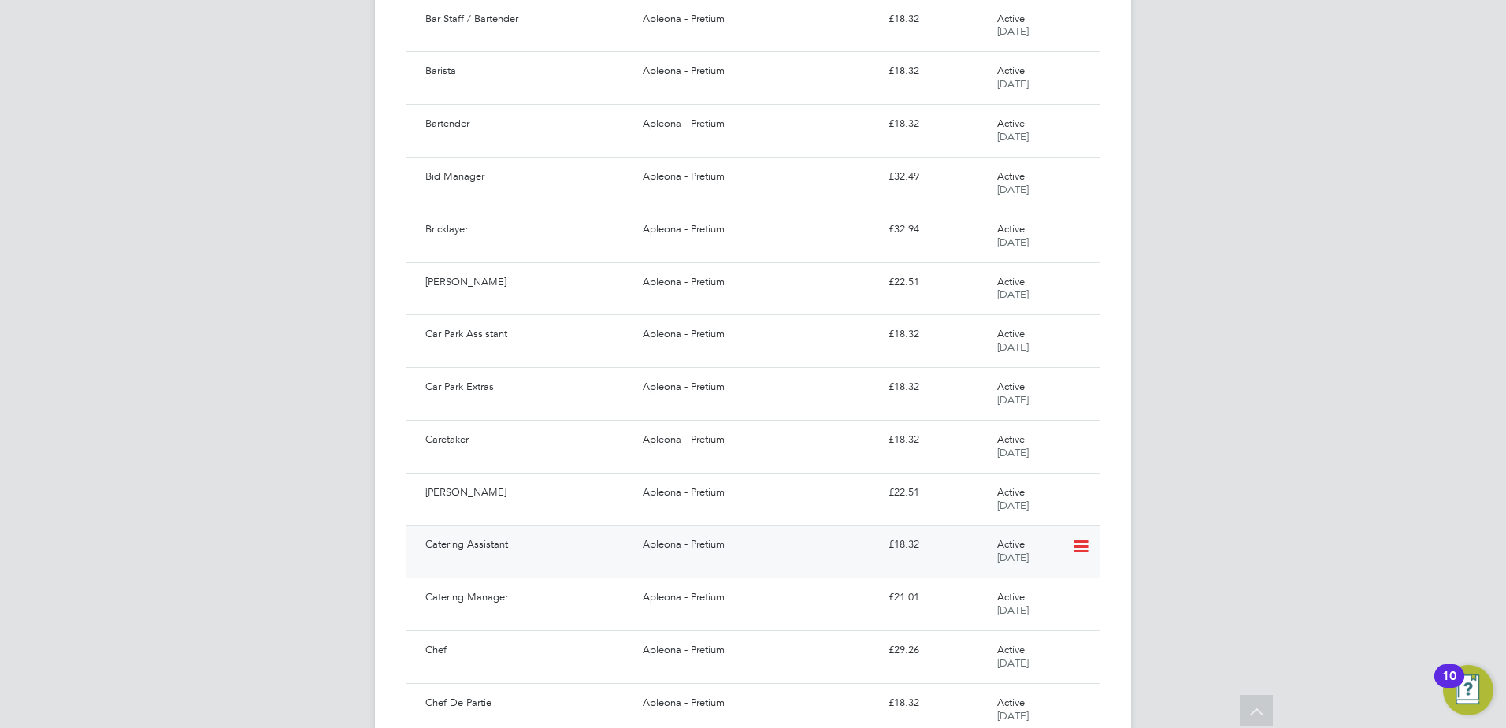
click at [584, 546] on div "Catering Assistant" at bounding box center [527, 545] width 217 height 26
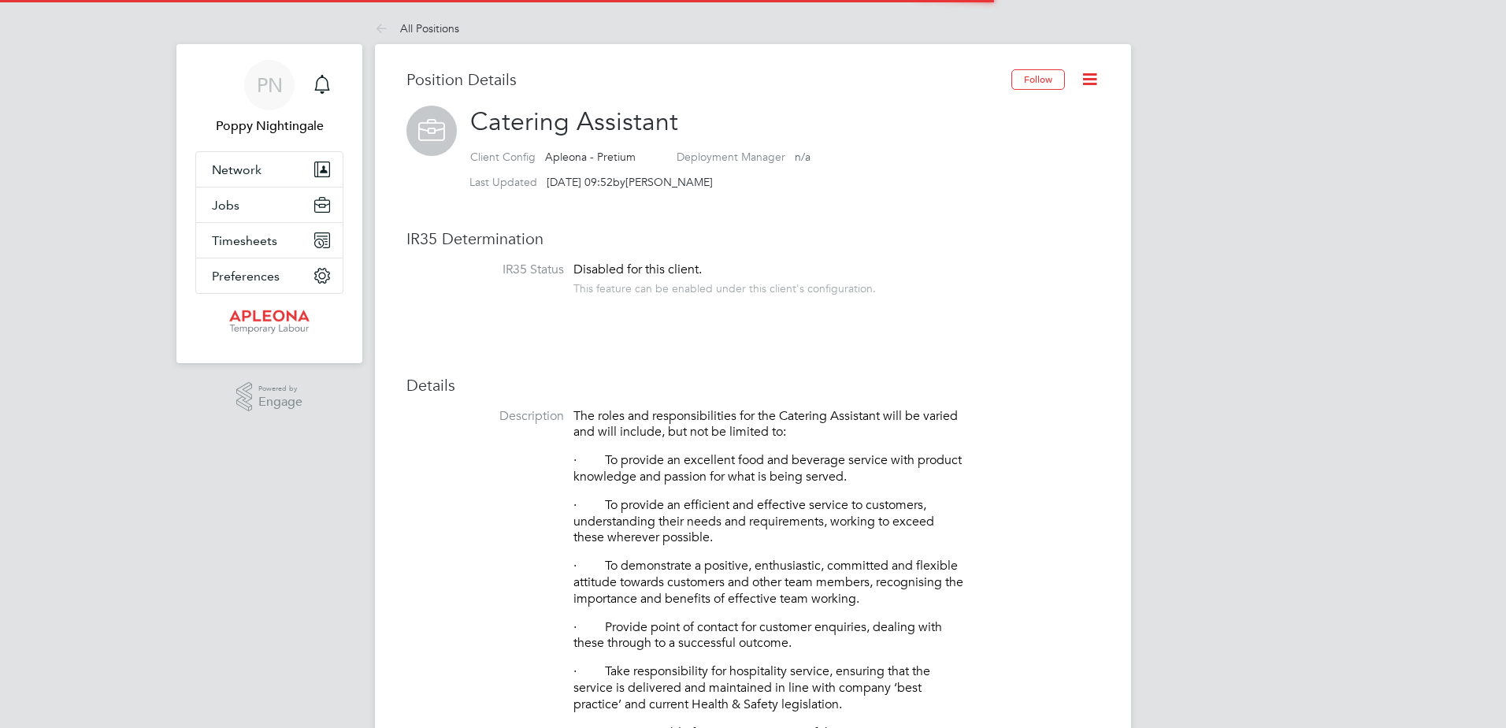
scroll to position [46, 106]
